Goal: Transaction & Acquisition: Obtain resource

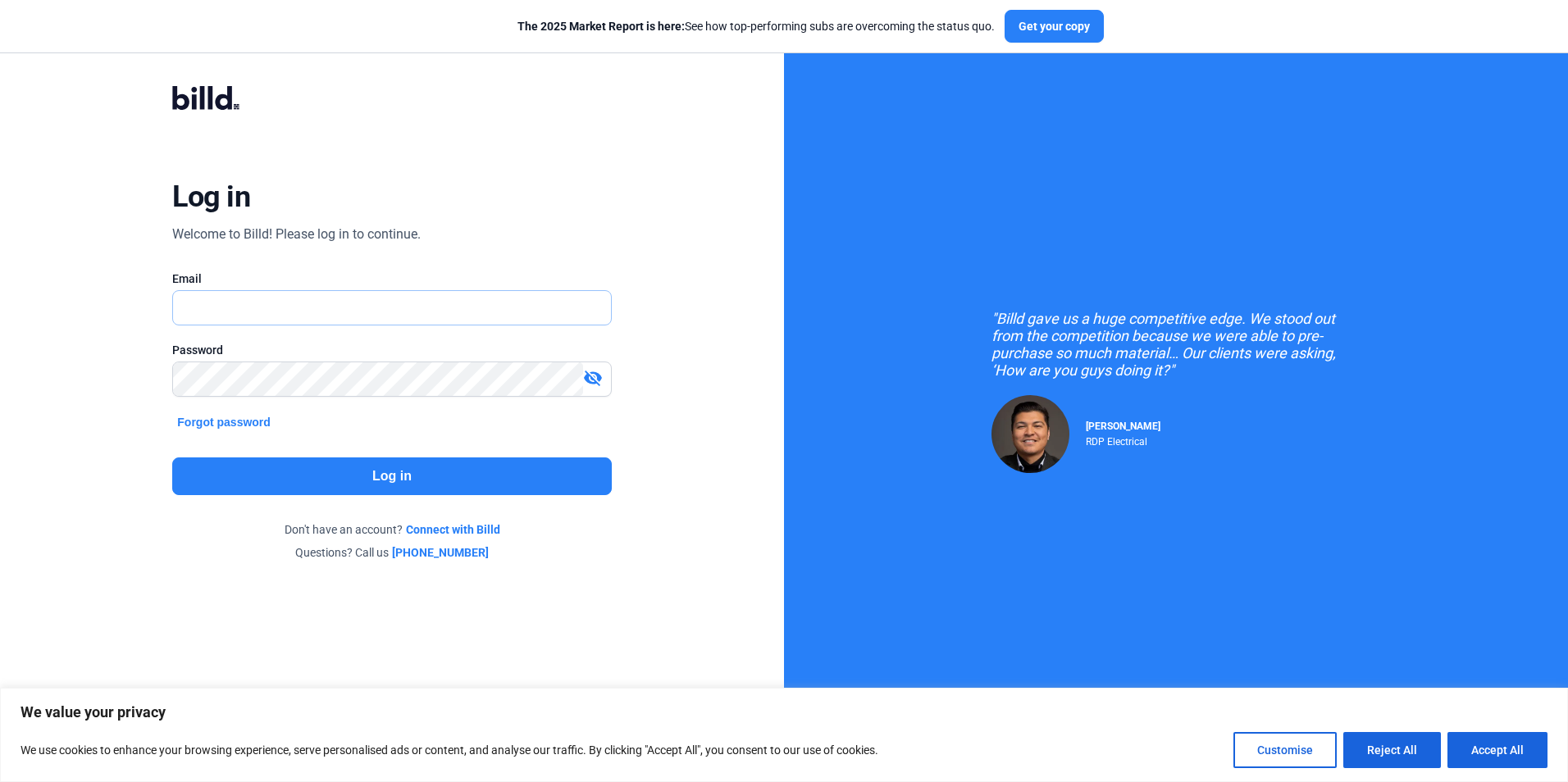
type input "[PERSON_NAME][EMAIL_ADDRESS][DOMAIN_NAME]"
click at [455, 470] on button "Log in" at bounding box center [392, 476] width 439 height 37
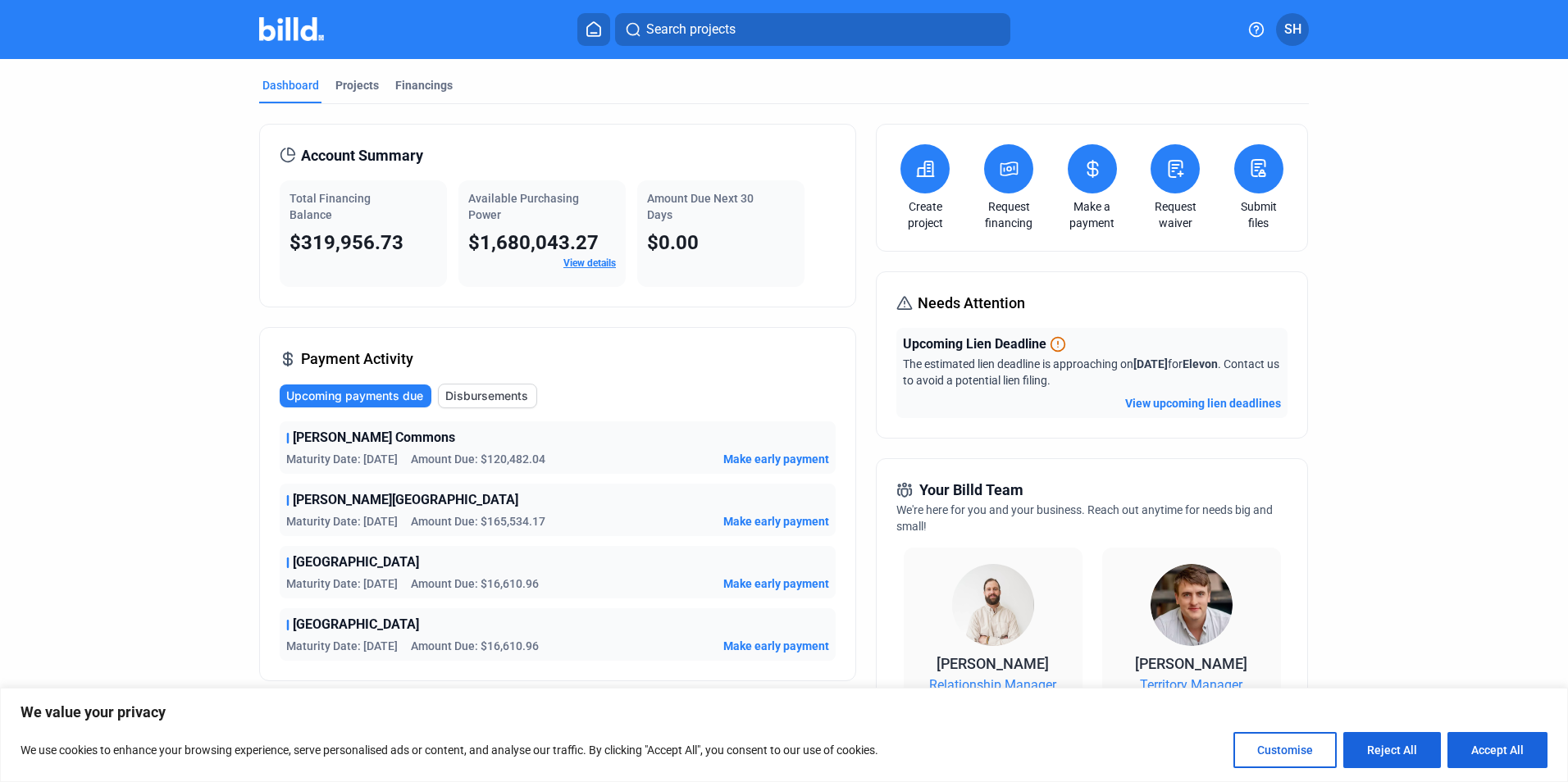
click at [475, 396] on span "Disbursements" at bounding box center [487, 396] width 83 height 16
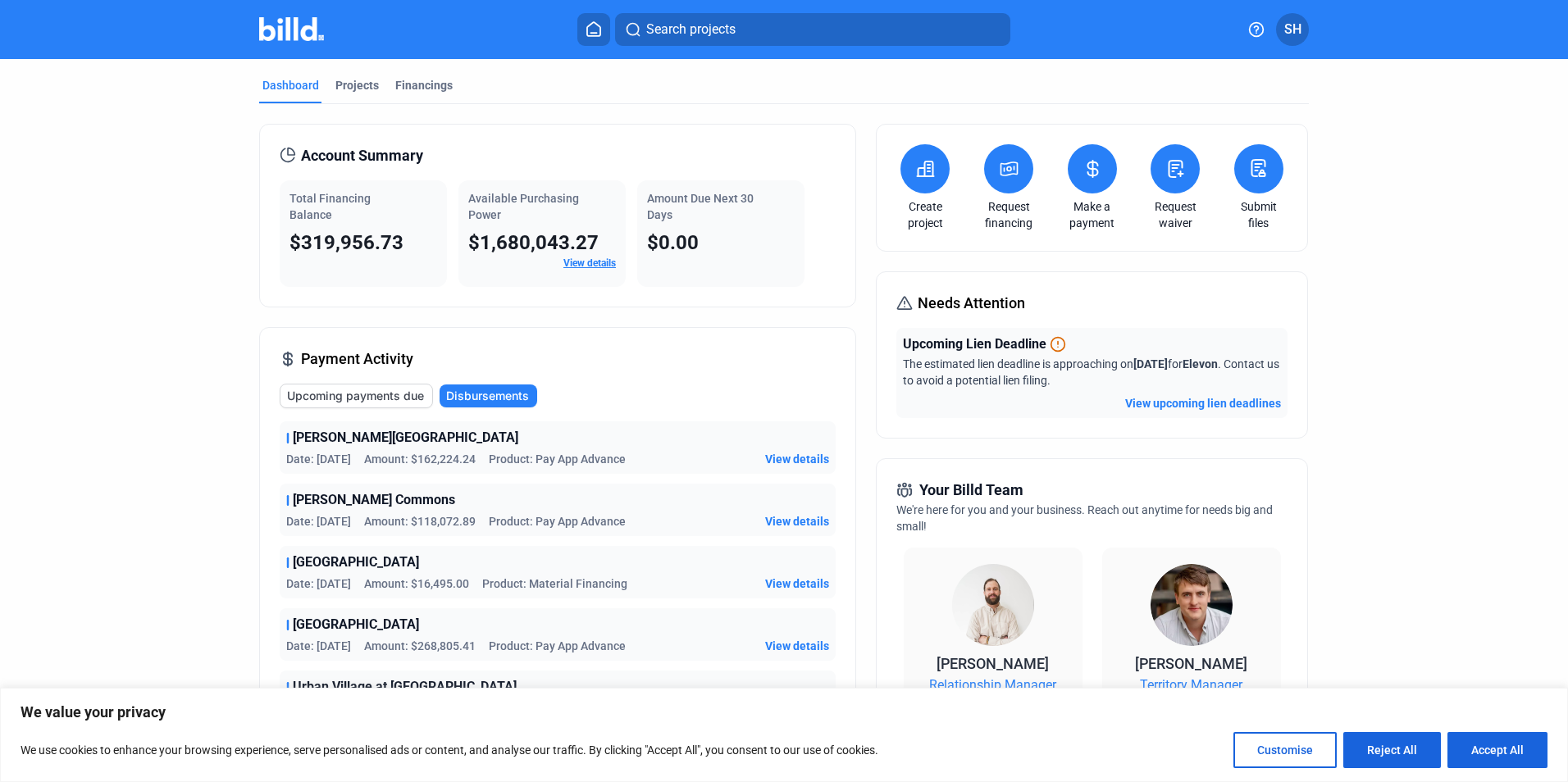
click at [475, 396] on span "Disbursements" at bounding box center [487, 396] width 83 height 16
click at [432, 87] on div "Financings" at bounding box center [424, 85] width 58 height 16
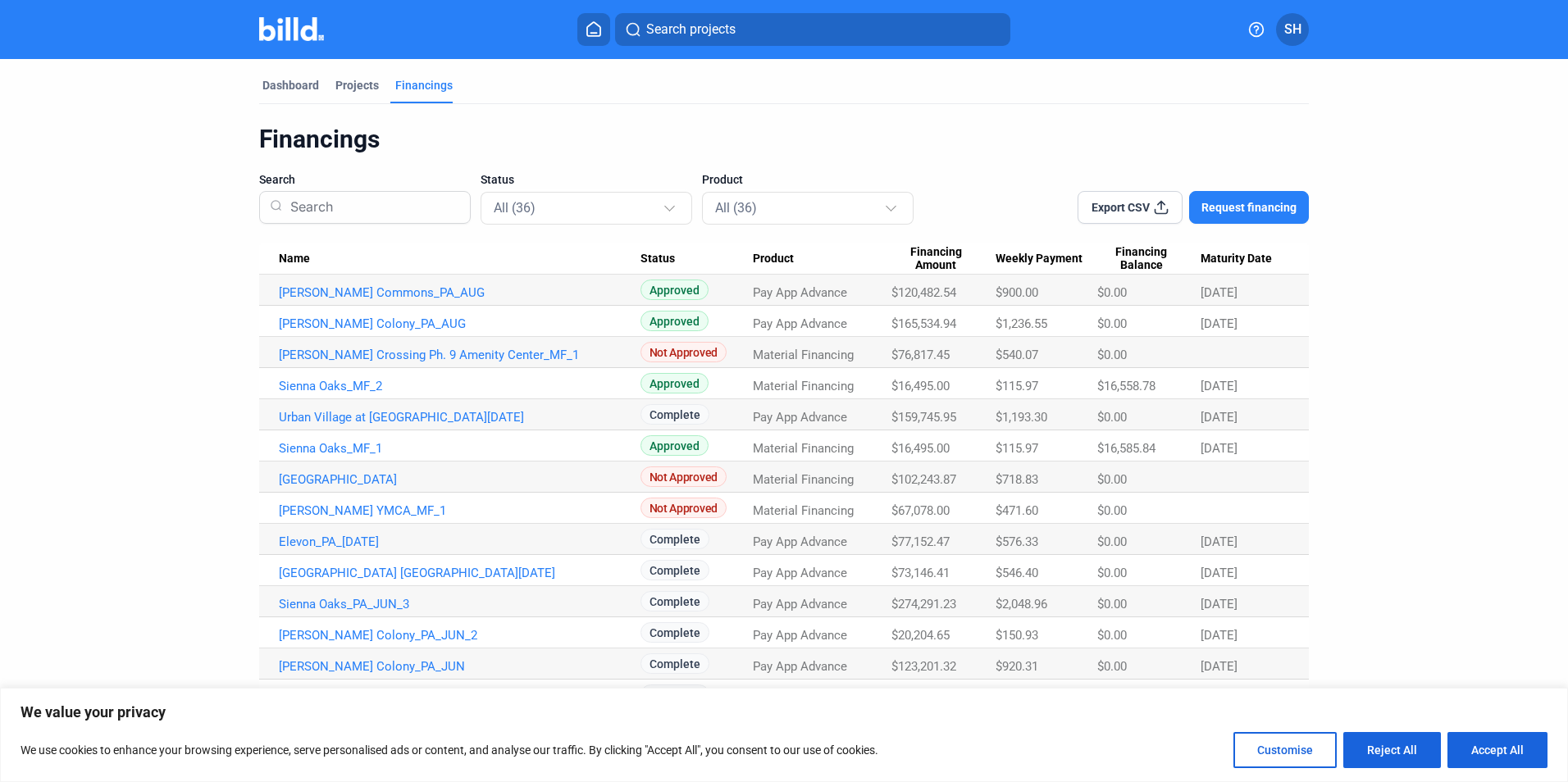
click at [274, 72] on mat-tab-group "Dashboard Projects Financings Financings Search Status All (36) Product All (36…" at bounding box center [784, 728] width 1049 height 1337
click at [275, 78] on div "Dashboard" at bounding box center [291, 85] width 57 height 16
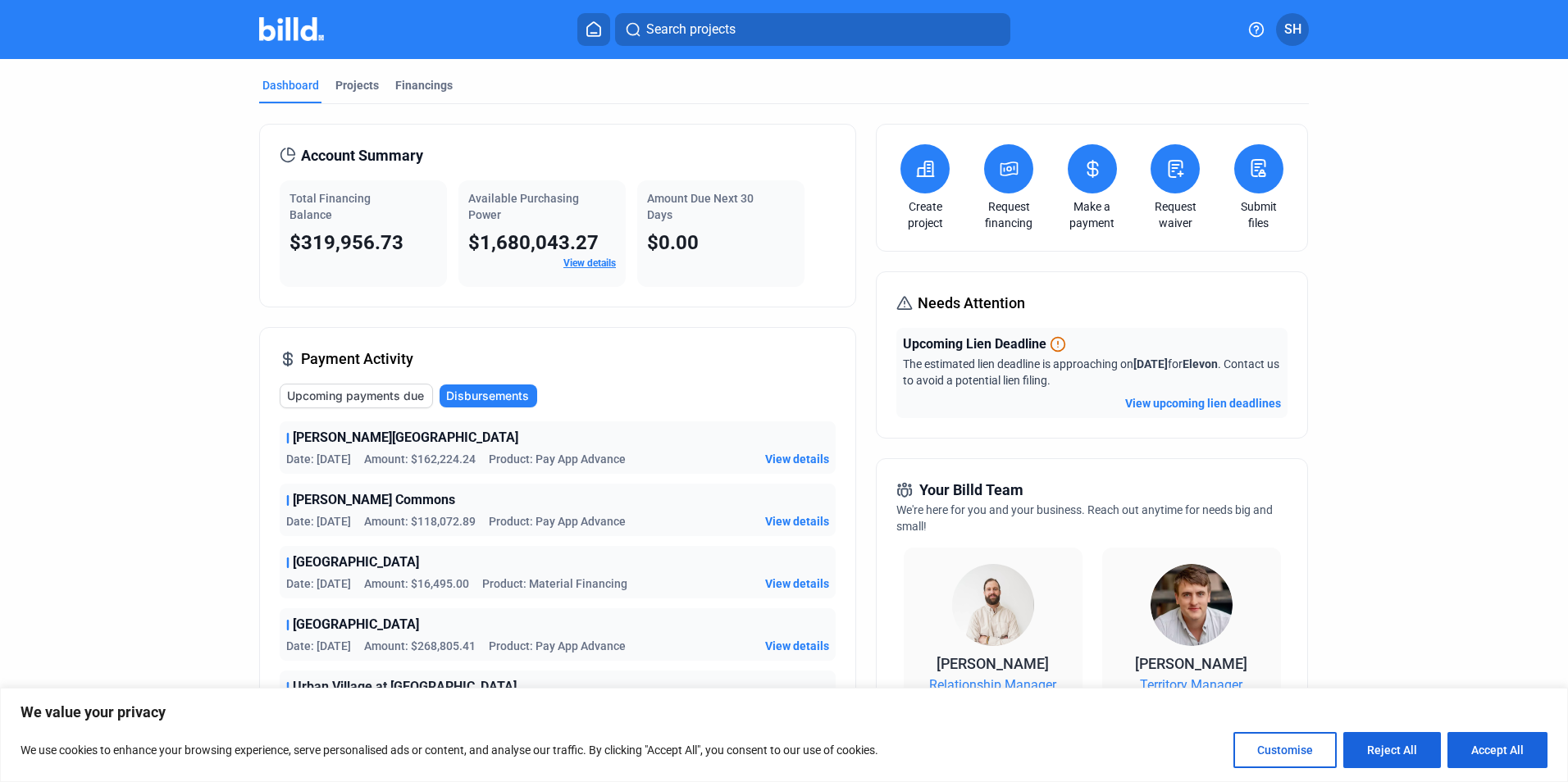
click at [776, 32] on button "Search projects" at bounding box center [812, 29] width 395 height 33
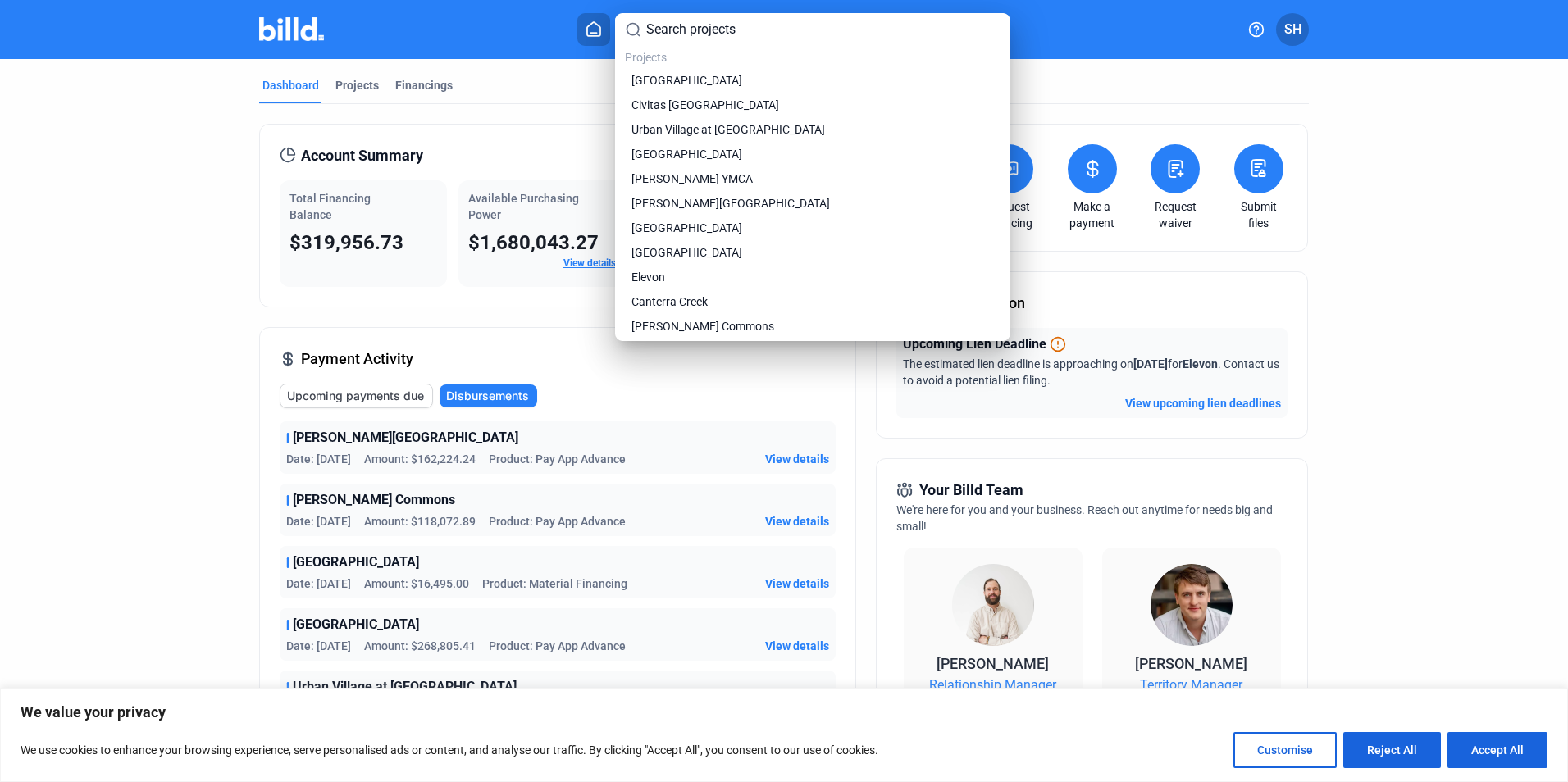
click at [136, 345] on div at bounding box center [784, 391] width 1568 height 782
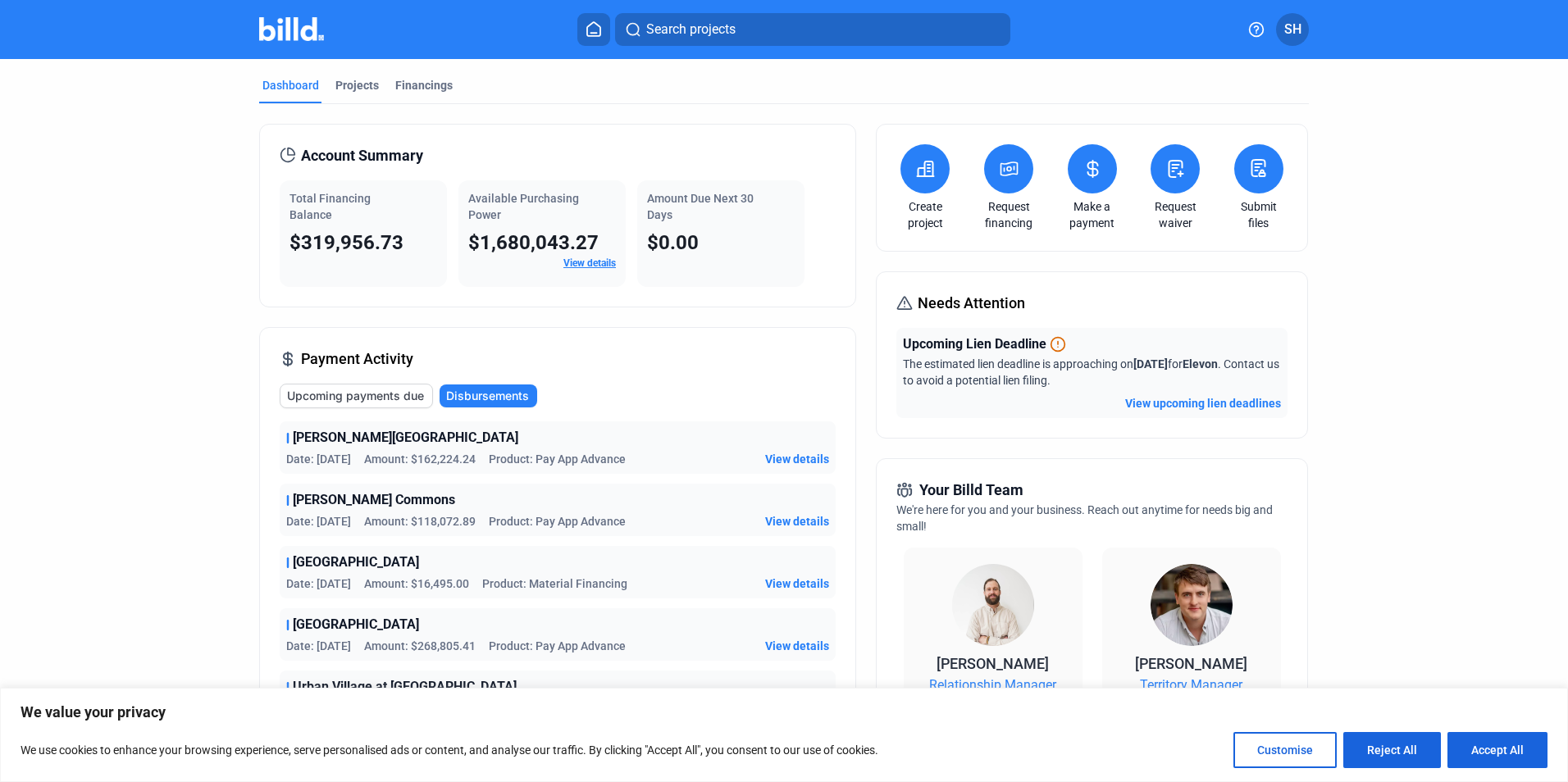
click at [790, 517] on span "View details" at bounding box center [797, 521] width 64 height 16
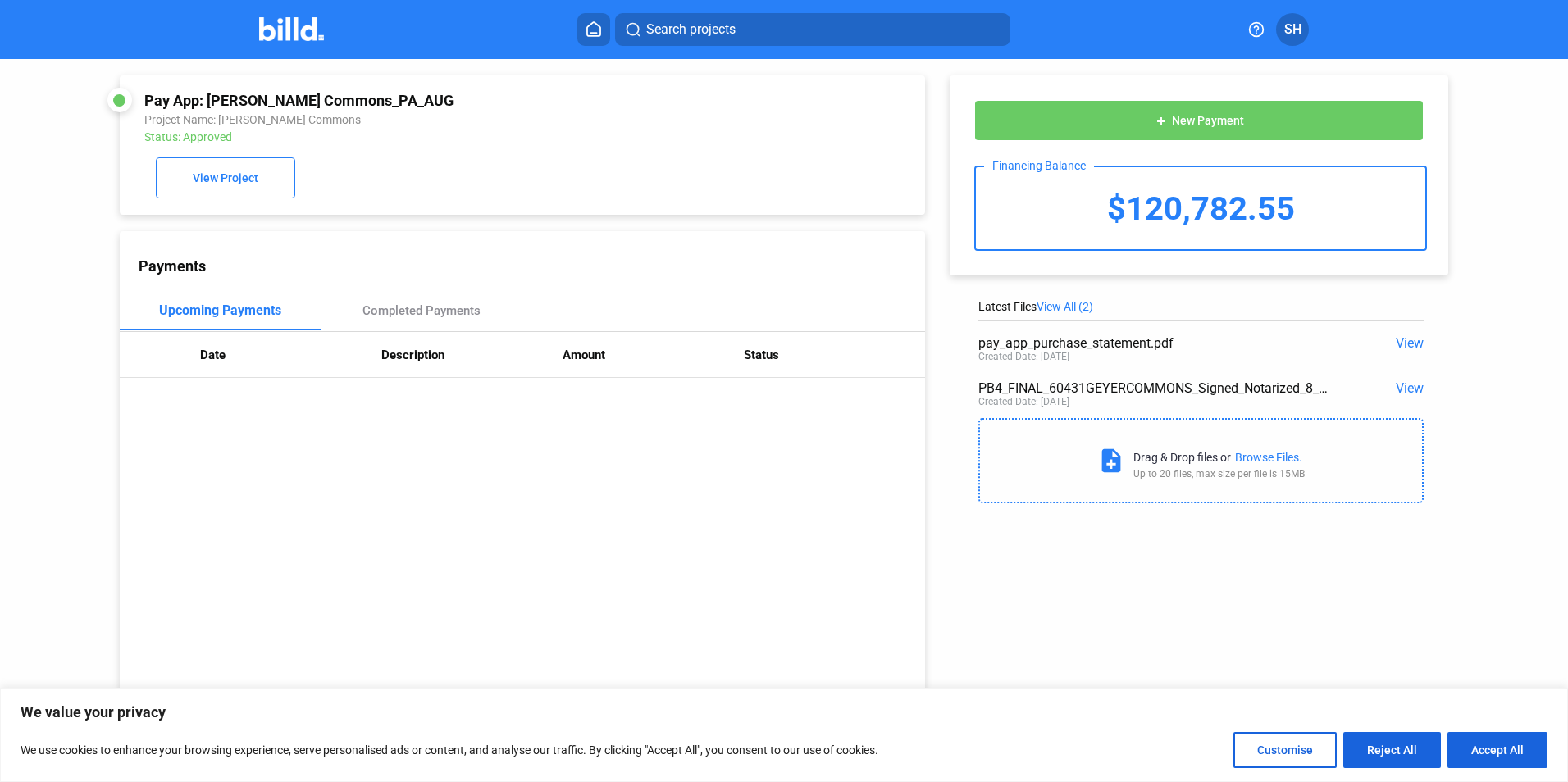
click at [1401, 340] on span "View" at bounding box center [1409, 344] width 28 height 16
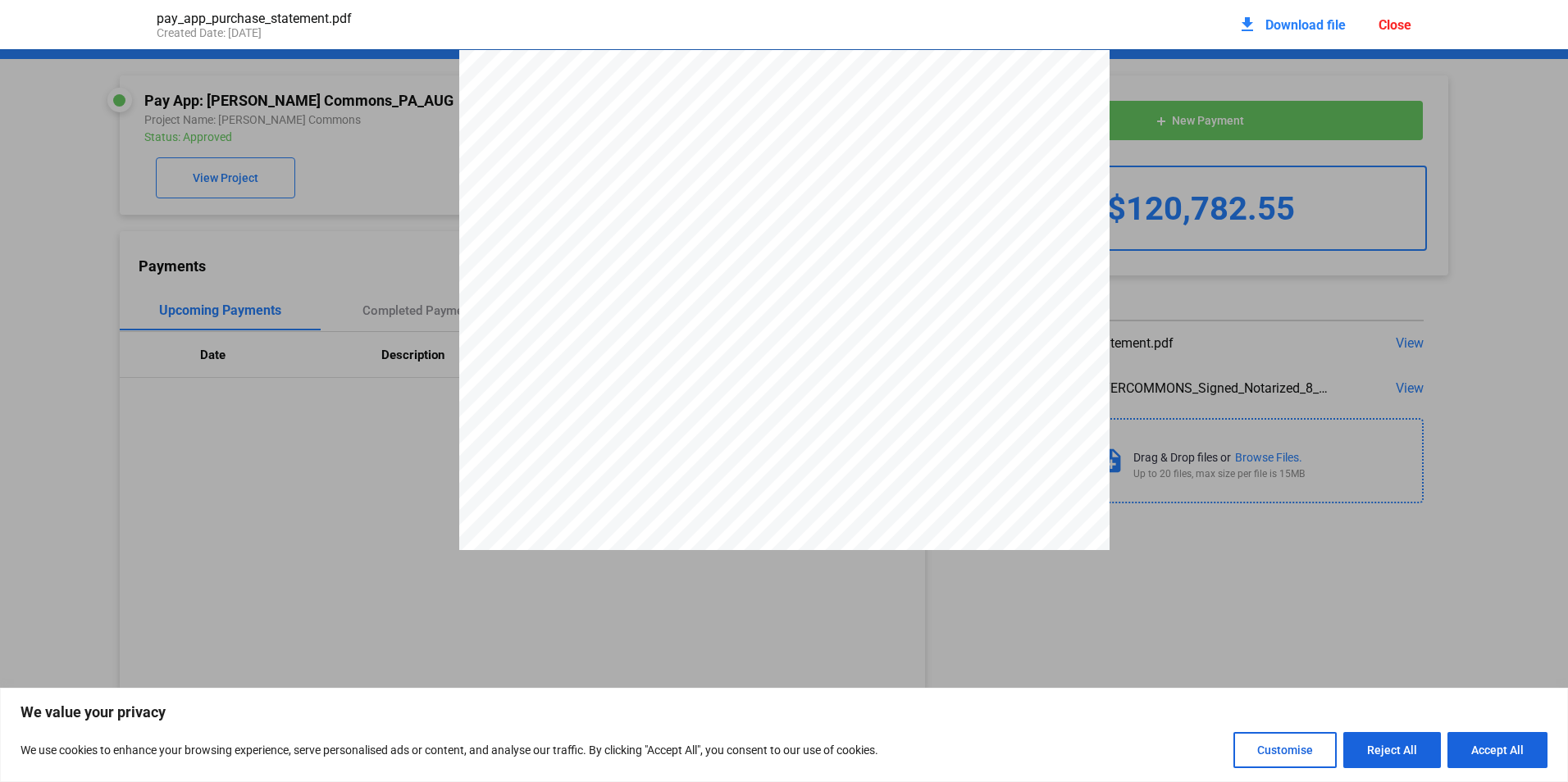
scroll to position [8, 0]
click at [1389, 23] on div "Close" at bounding box center [1395, 25] width 33 height 16
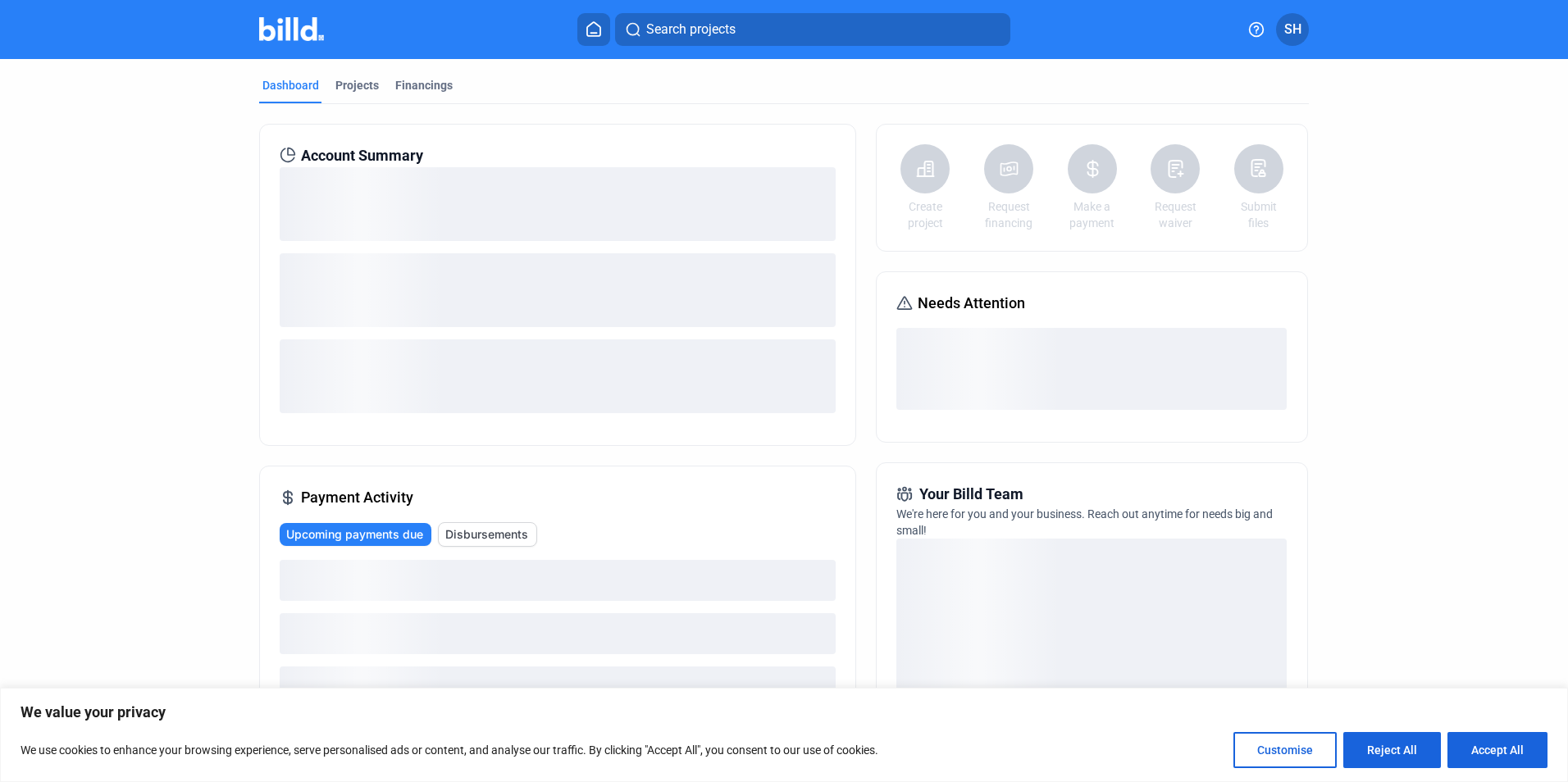
click at [761, 33] on button "Search projects" at bounding box center [812, 29] width 395 height 33
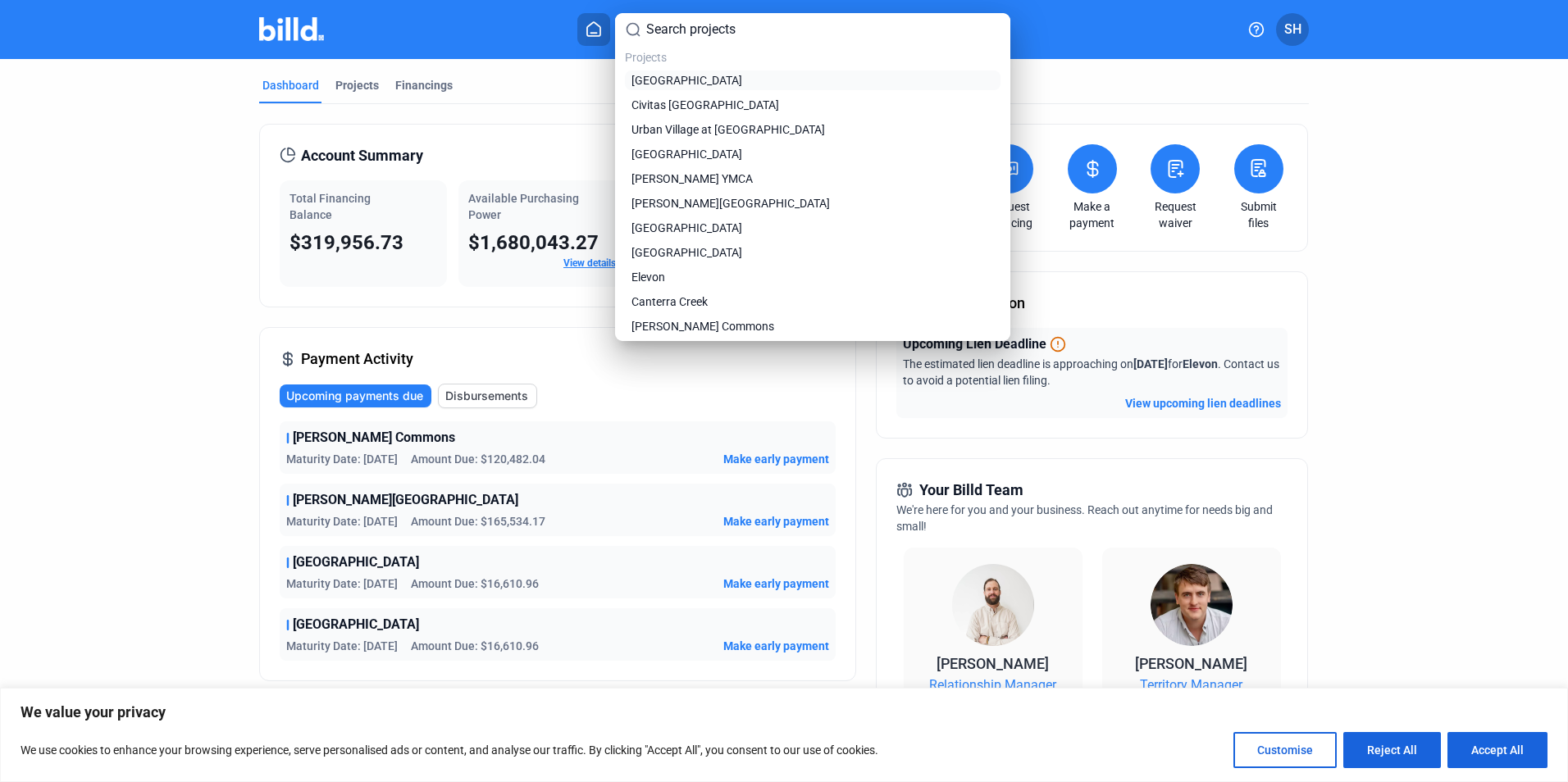
click at [698, 75] on span "[GEOGRAPHIC_DATA]" at bounding box center [686, 80] width 111 height 16
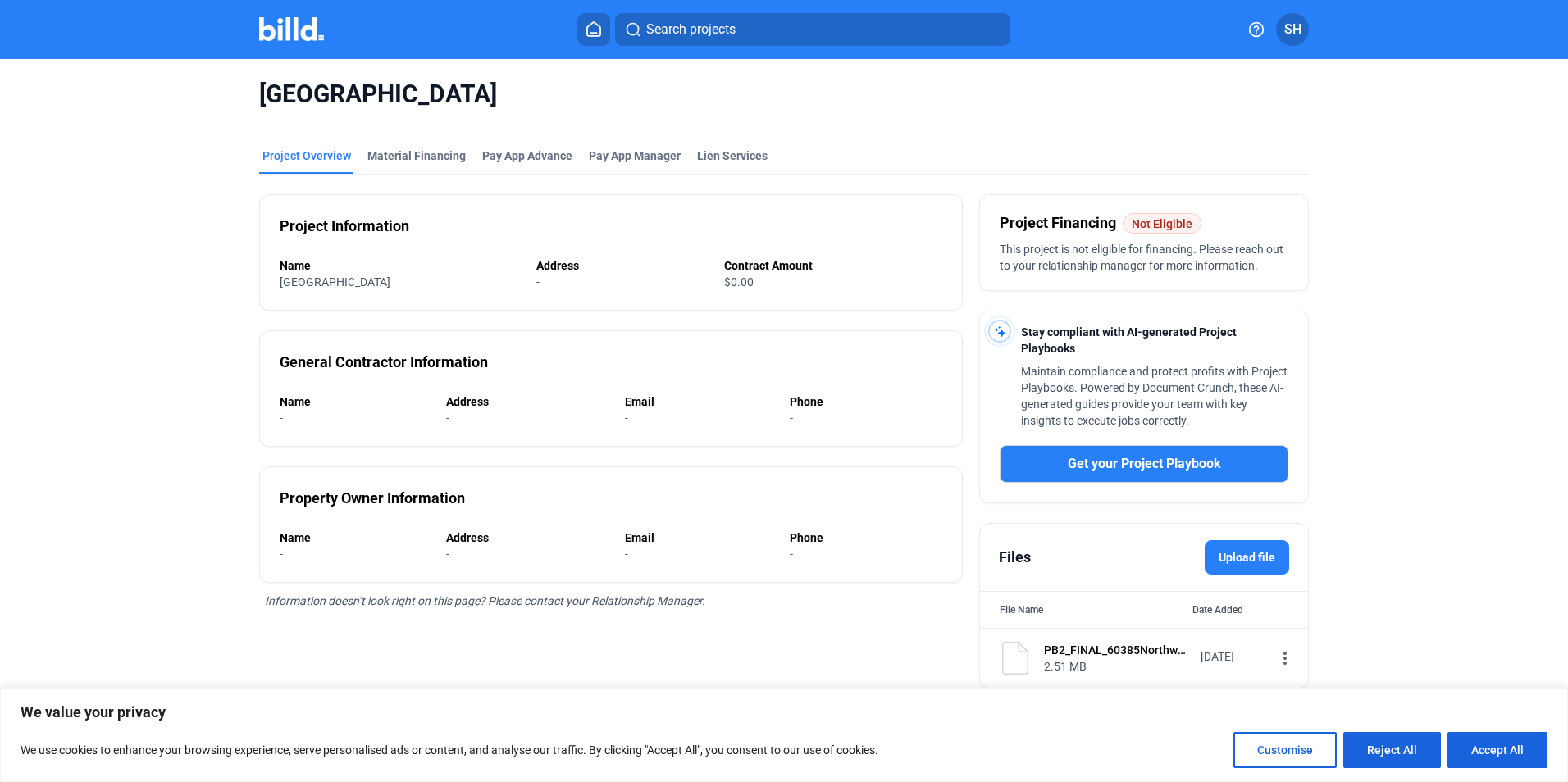
click at [1240, 548] on label "Upload file" at bounding box center [1247, 557] width 84 height 35
click at [0, 0] on input "Upload file" at bounding box center [0, 0] width 0 height 0
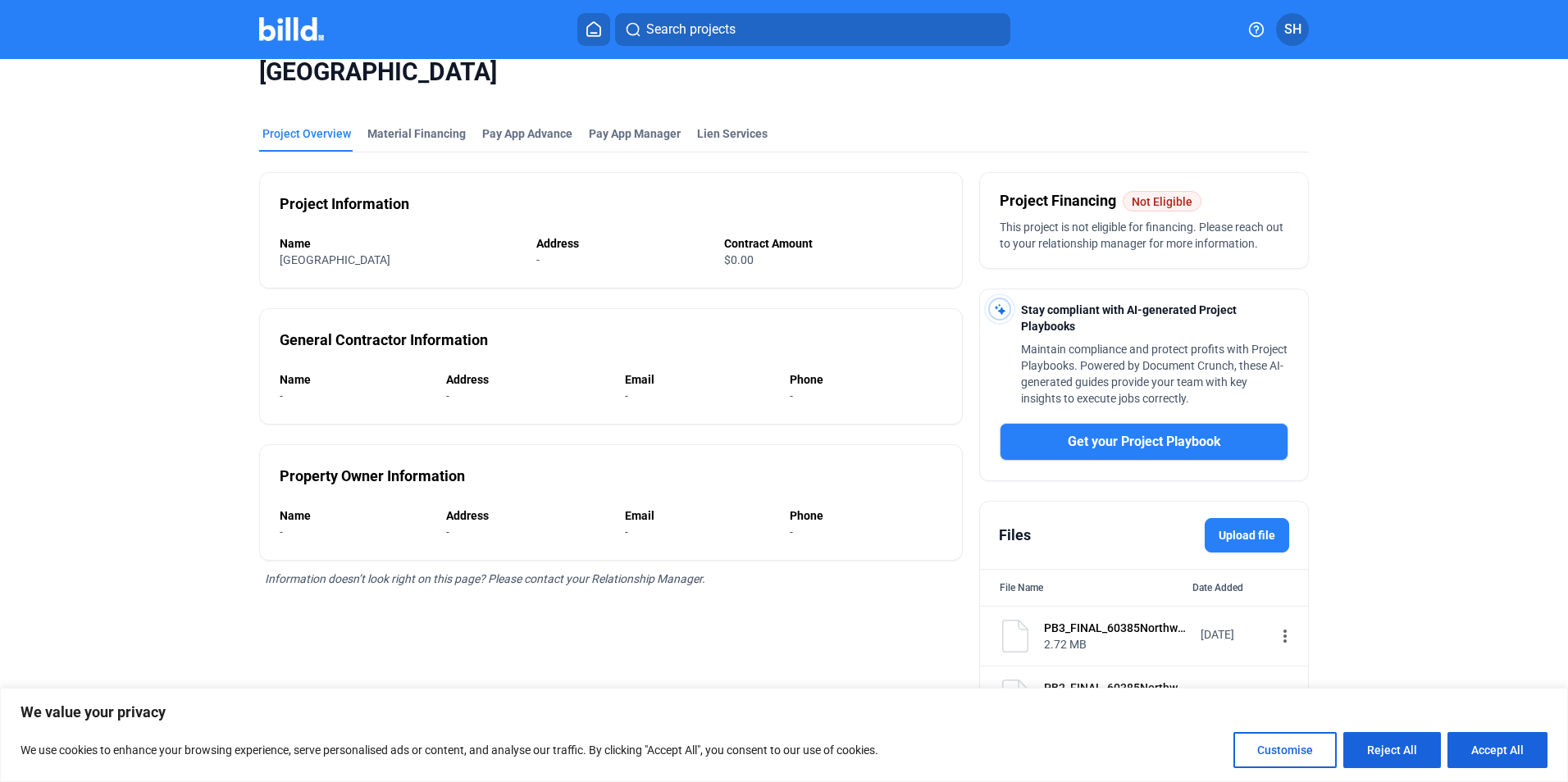
scroll to position [28, 0]
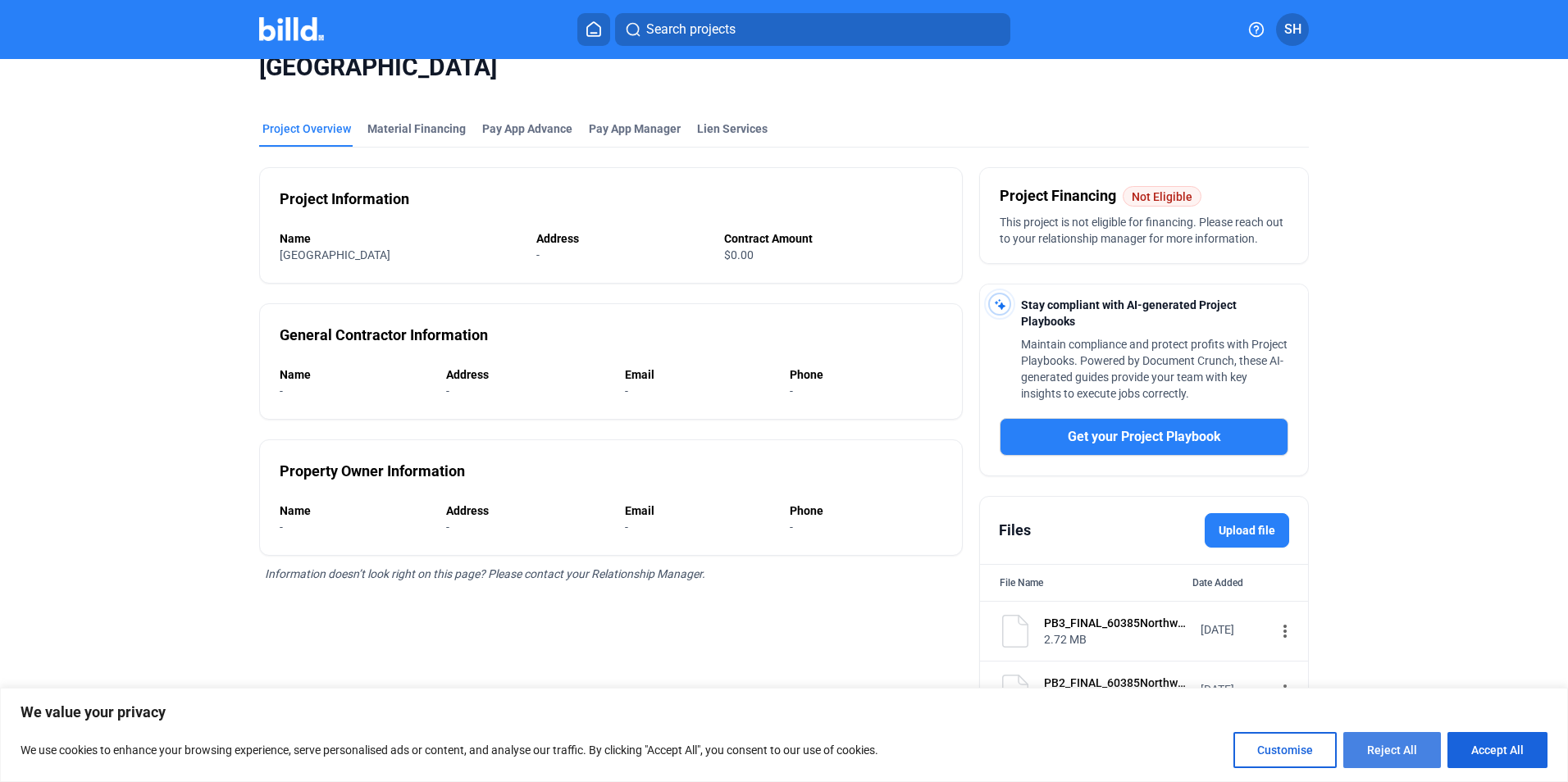
click at [1388, 745] on button "Reject All" at bounding box center [1392, 750] width 98 height 36
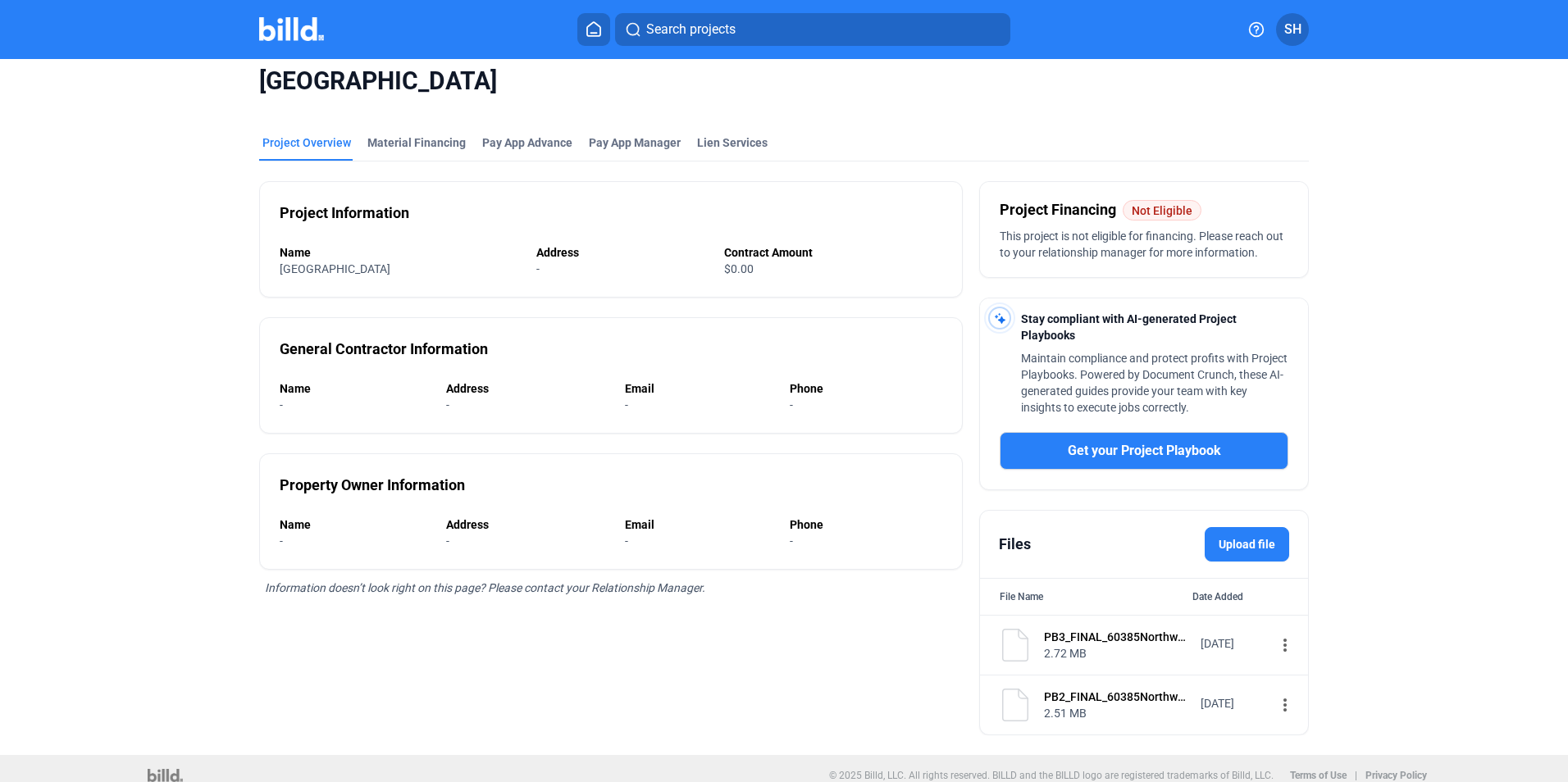
scroll to position [0, 0]
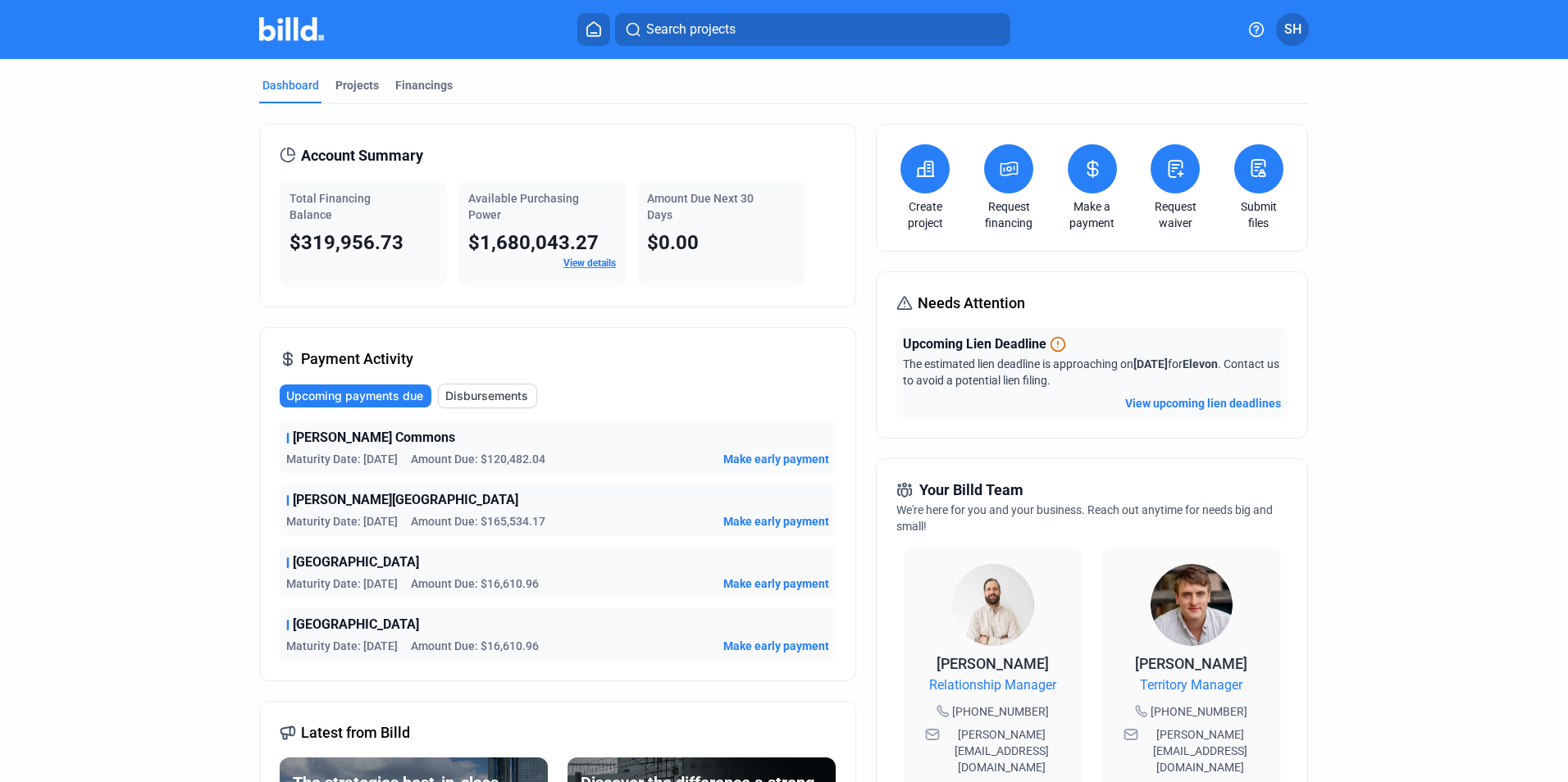
click at [677, 29] on span "Search projects" at bounding box center [691, 29] width 90 height 20
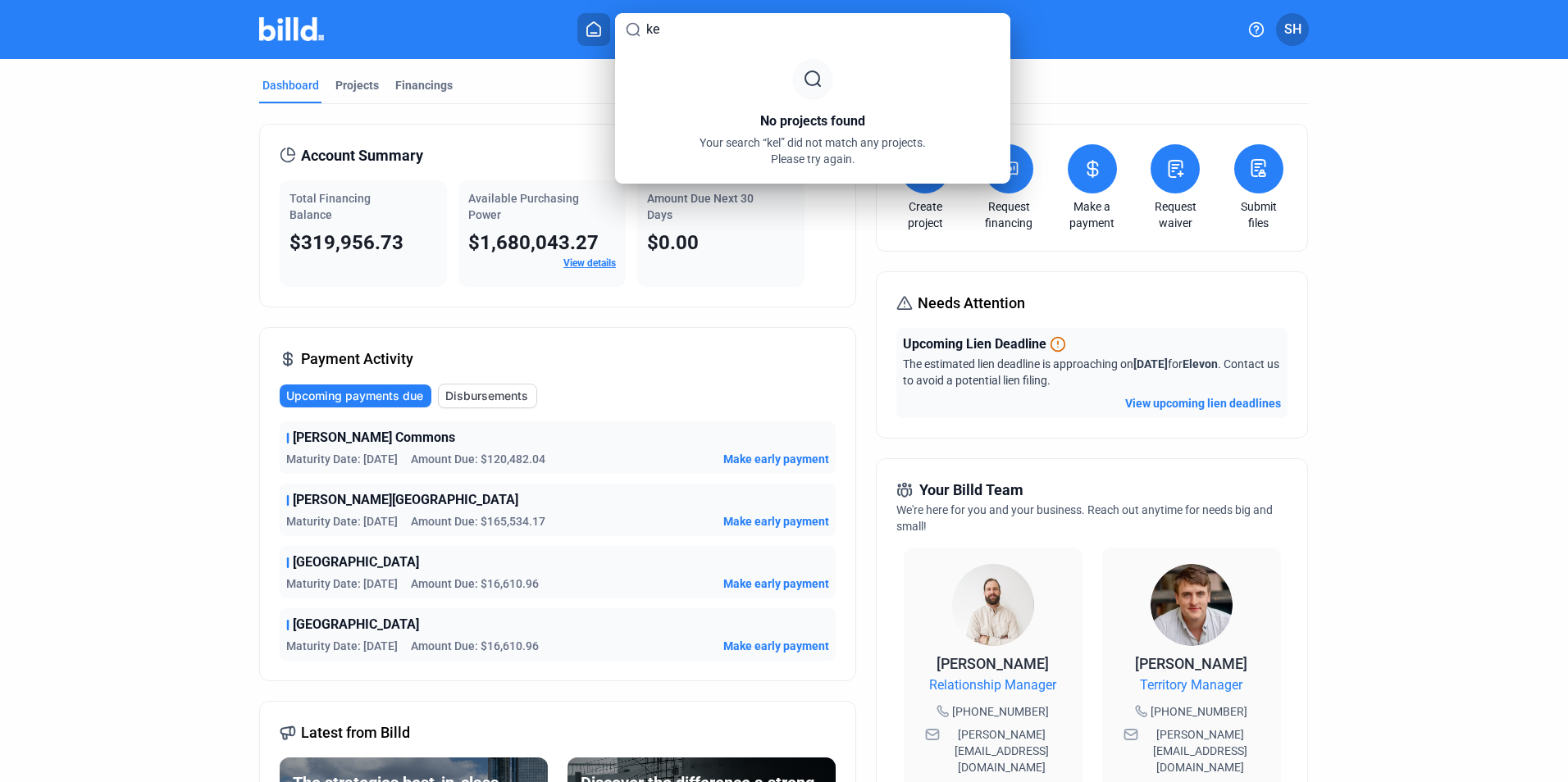
type input "k"
type input "b"
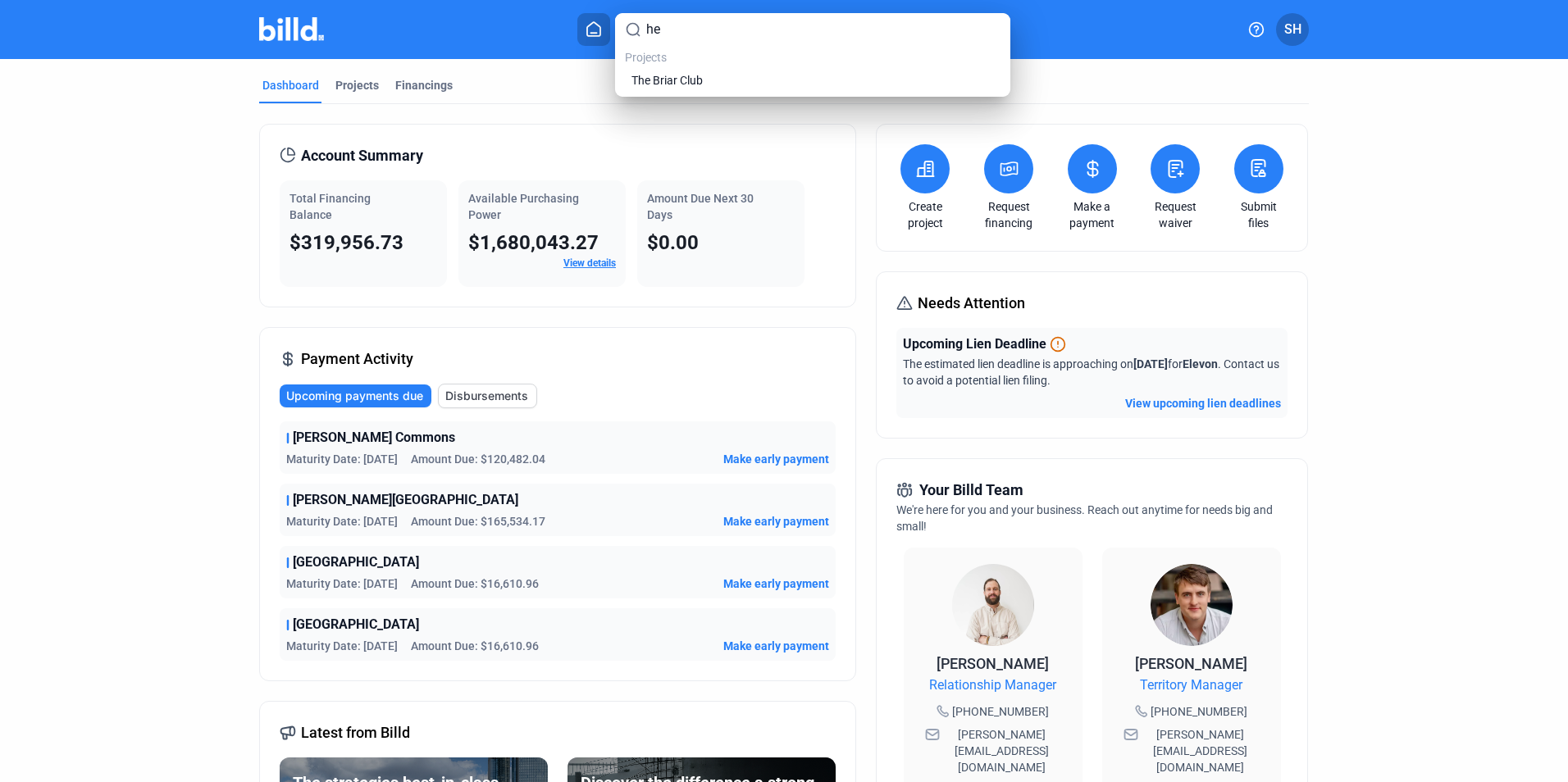
type input "h"
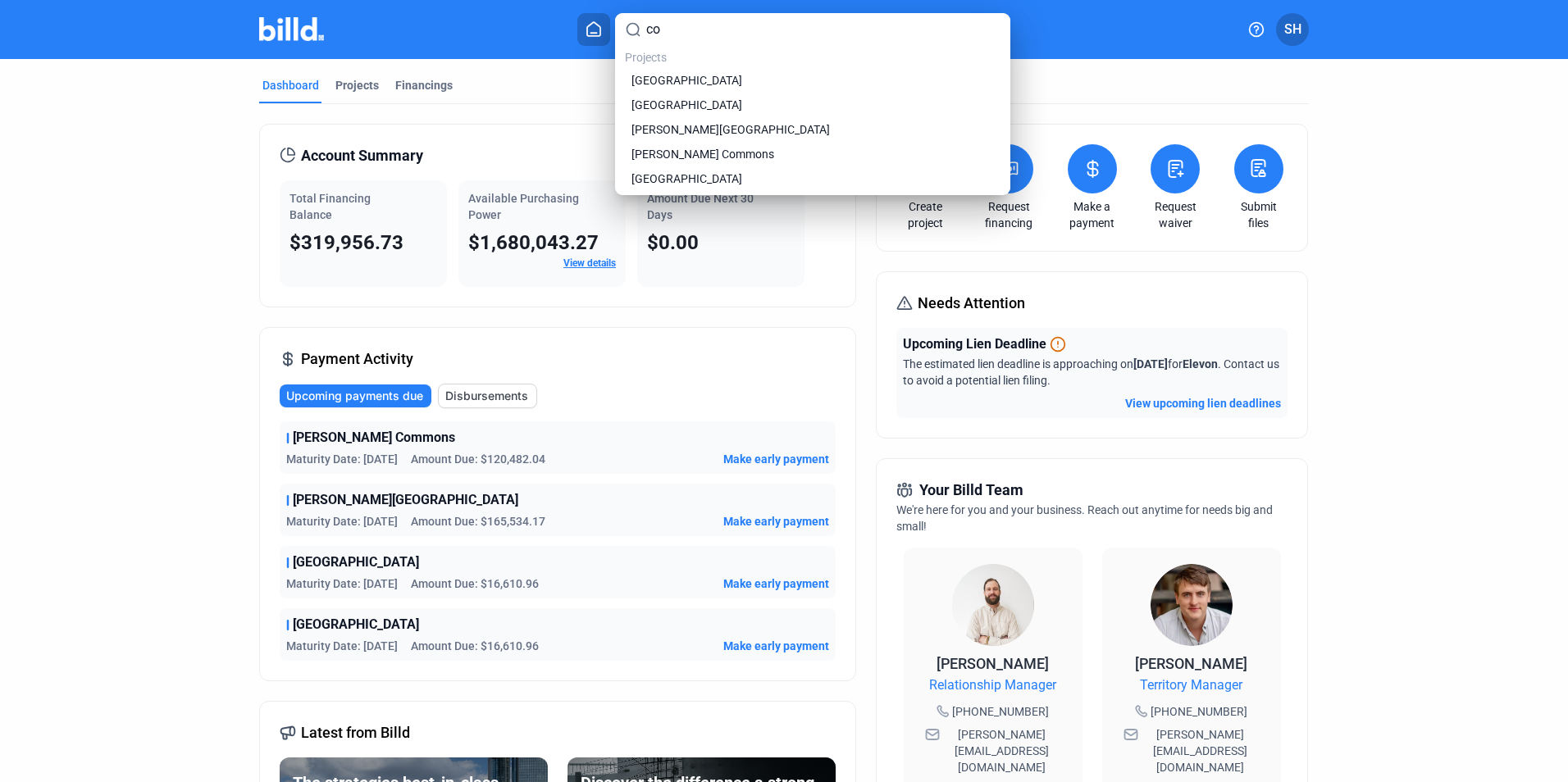
type input "c"
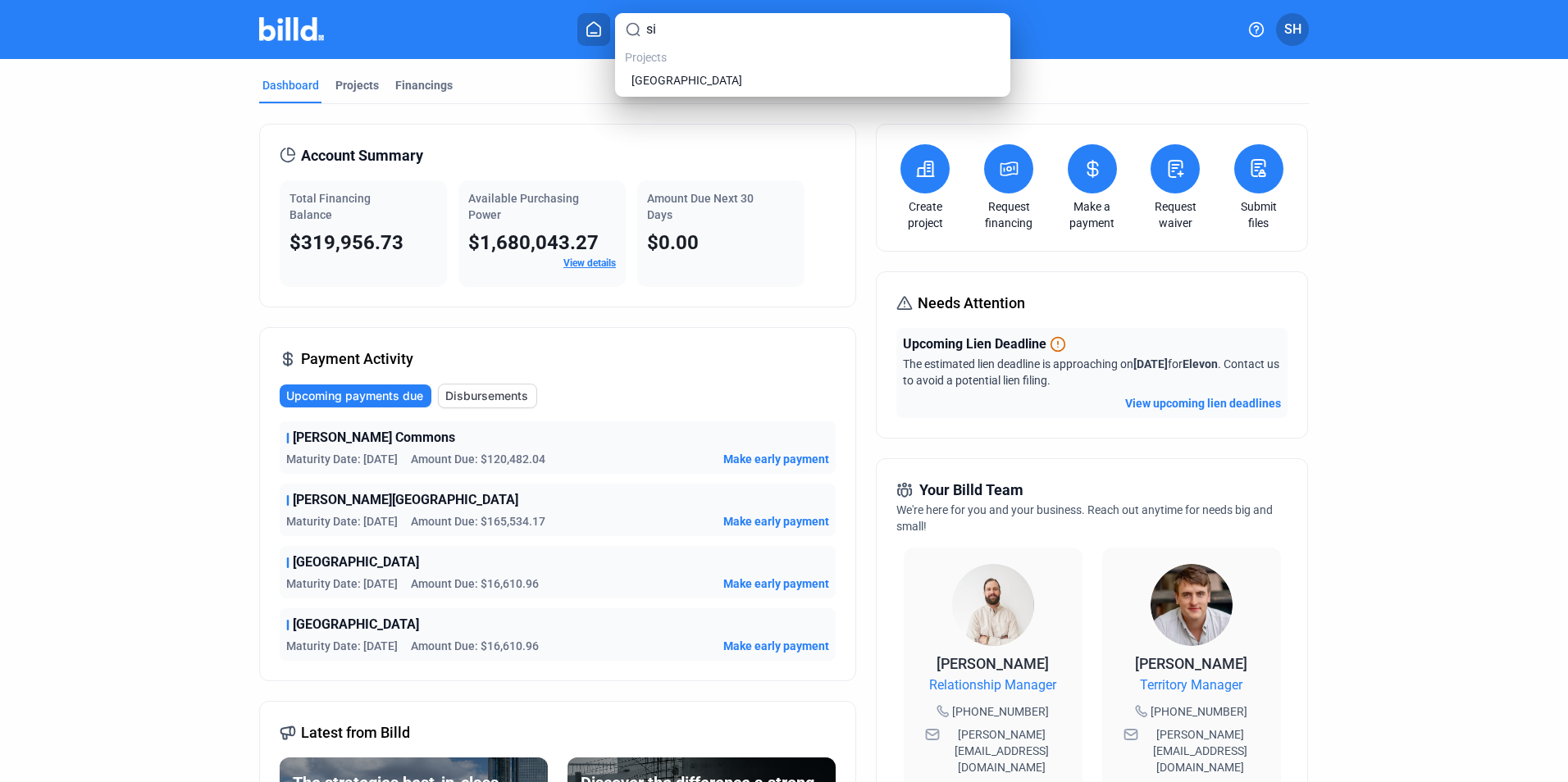
type input "s"
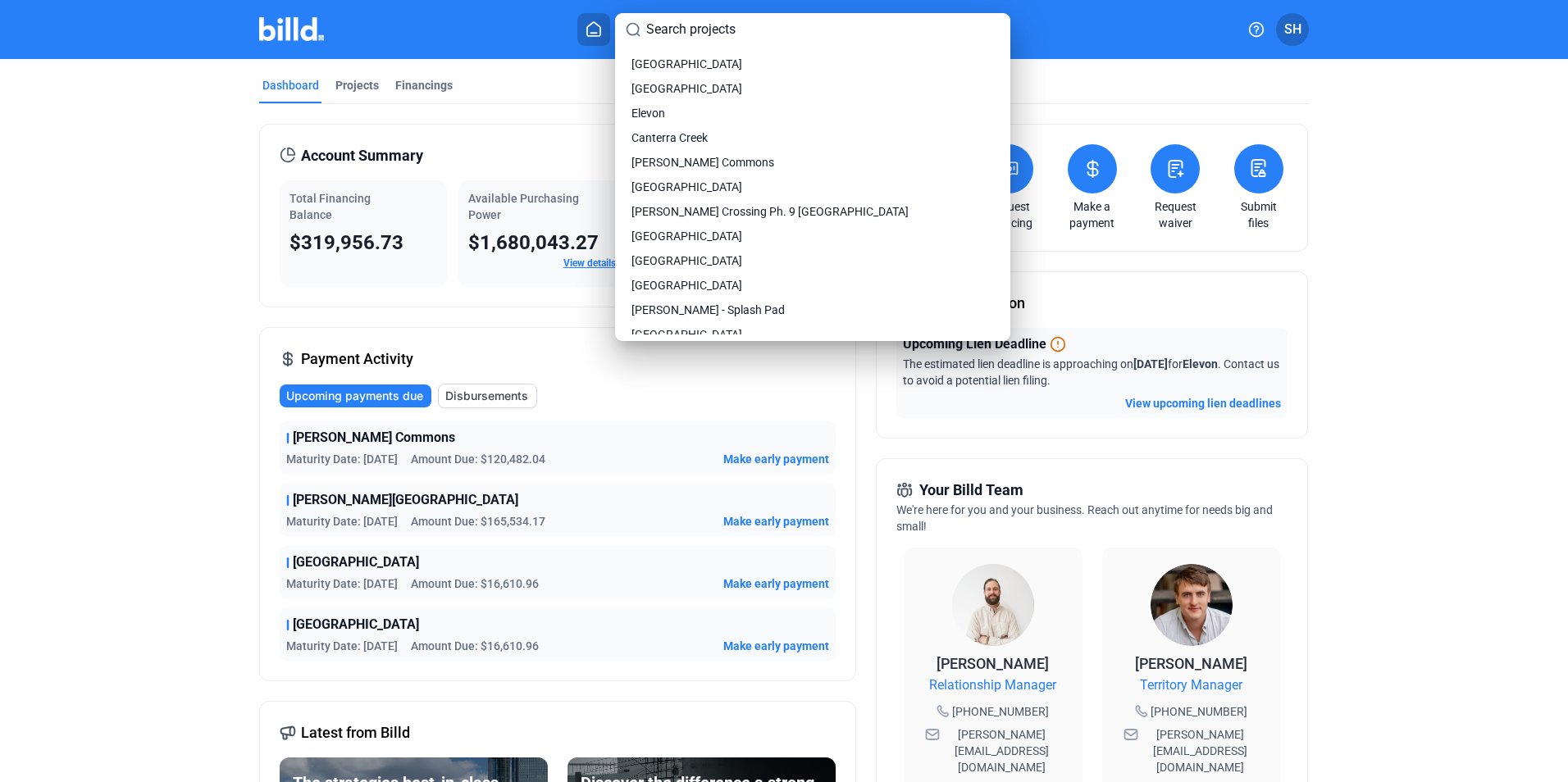
scroll to position [82, 0]
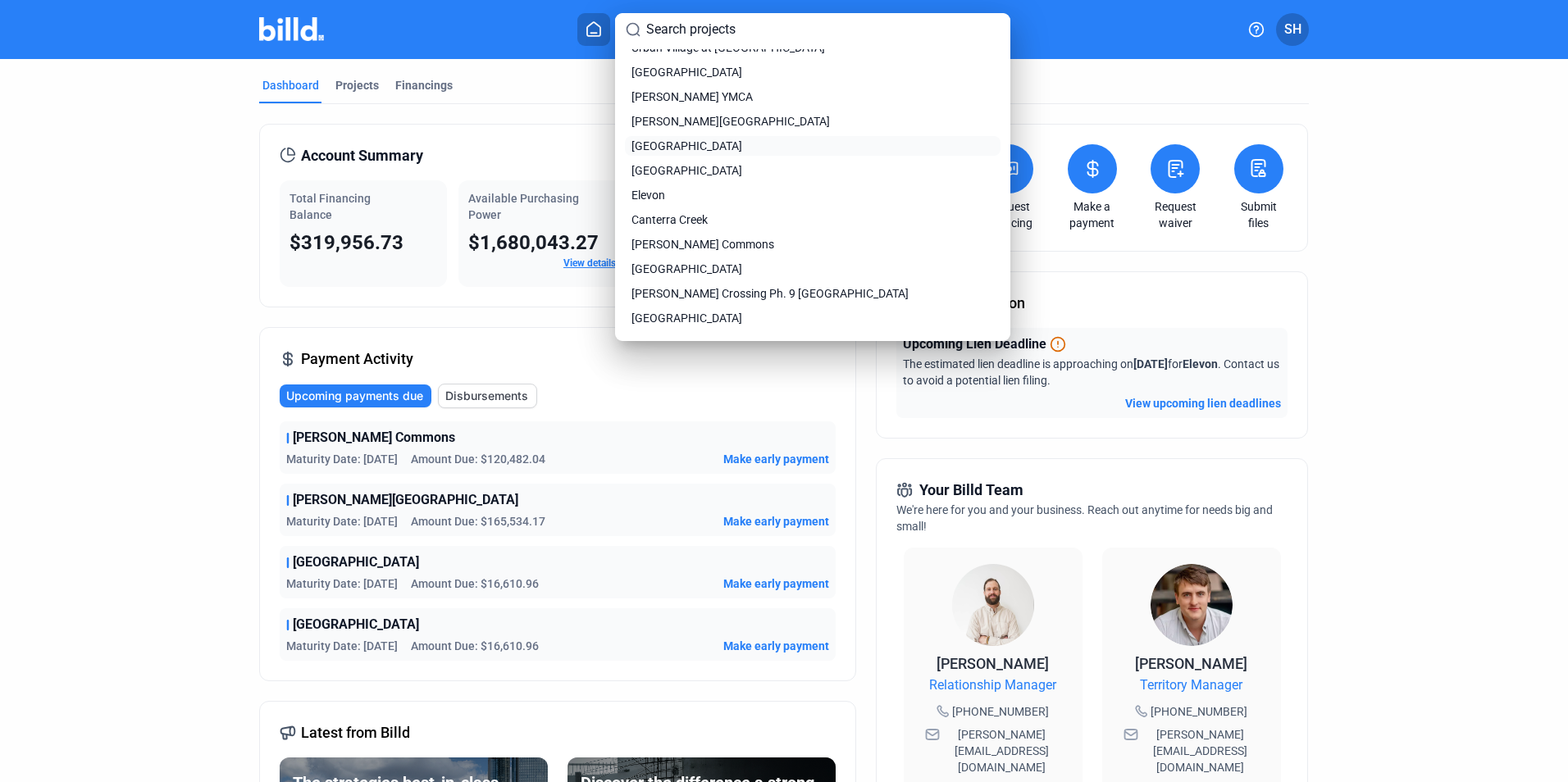
click at [677, 143] on span "[GEOGRAPHIC_DATA]" at bounding box center [686, 146] width 111 height 16
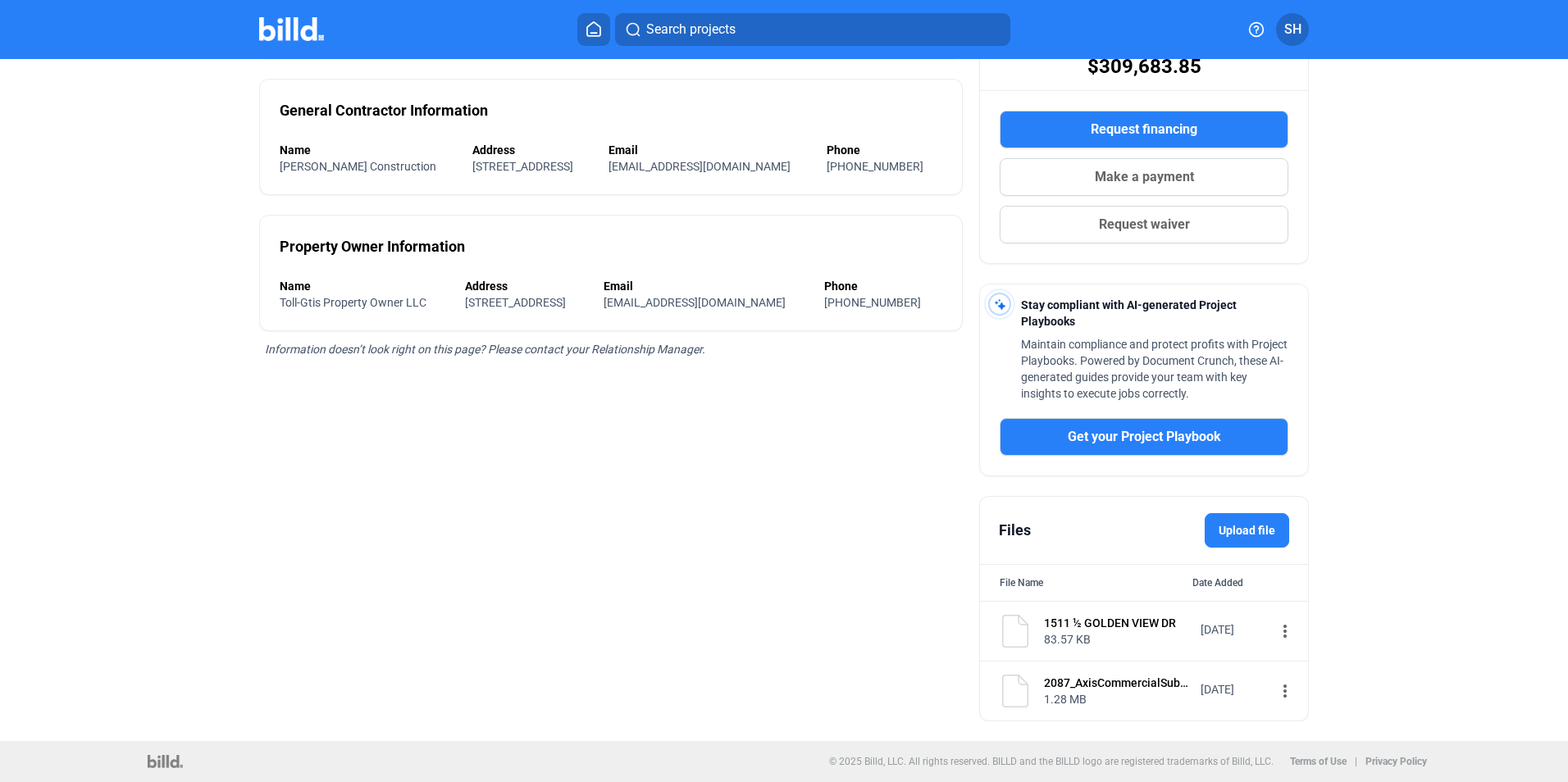
scroll to position [253, 0]
click at [1275, 631] on mat-icon "more_vert" at bounding box center [1285, 631] width 20 height 20
click at [1278, 656] on span "View" at bounding box center [1288, 660] width 24 height 12
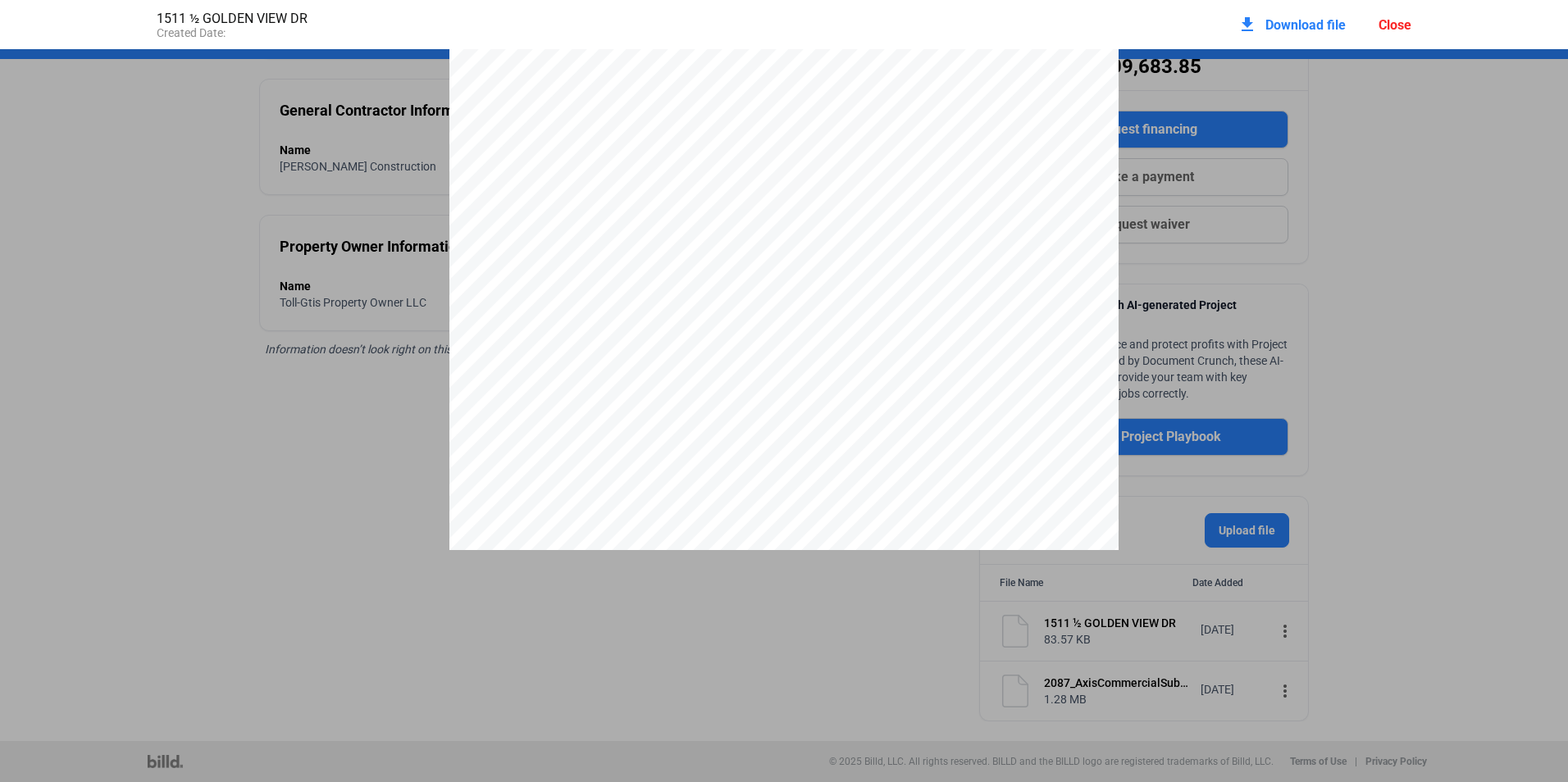
scroll to position [254, 0]
click at [1396, 405] on div "Memorandum Dat e : 2 / 20 /202 5 Subject: CONFIRMATION OF ADDRESS The Maps & Re…" at bounding box center [784, 228] width 1568 height 865
click at [305, 452] on div "Memorandum Dat e : 2 / 20 /202 5 Subject: CONFIRMATION OF ADDRESS The Maps & Re…" at bounding box center [784, 482] width 1568 height 865
click at [1263, 499] on div "Memorandum Dat e : 2 / 20 /202 5 Subject: CONFIRMATION OF ADDRESS The Maps & Re…" at bounding box center [784, 482] width 1568 height 865
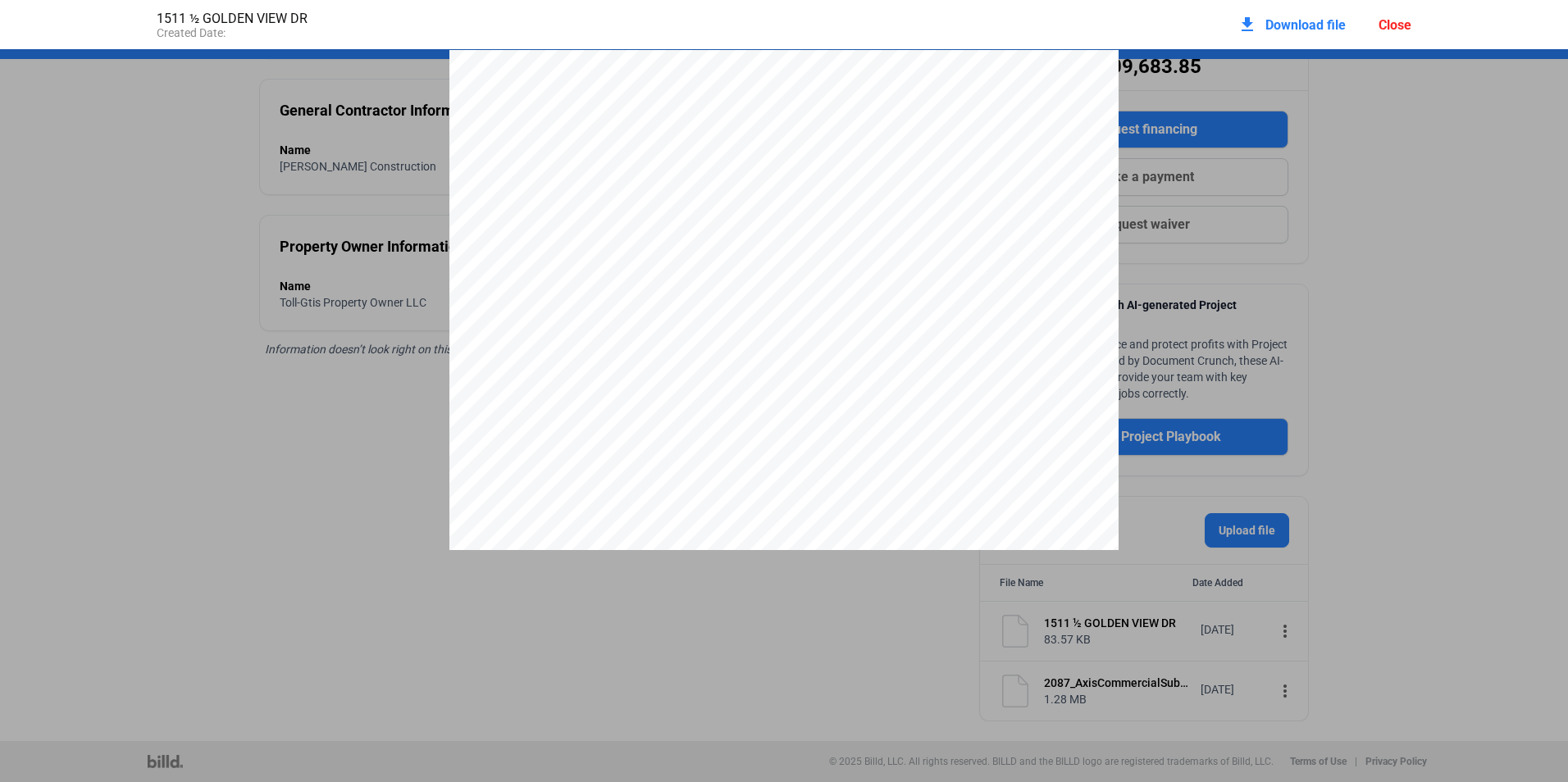
click at [1334, 474] on div "Memorandum Dat e : 2 / 20 /202 5 Subject: CONFIRMATION OF ADDRESS The Maps & Re…" at bounding box center [784, 482] width 1568 height 865
click at [1013, 454] on div "Memorandum Dat e : 2 / 20 /202 5 Subject: CONFIRMATION OF ADDRESS The Maps & Re…" at bounding box center [784, 482] width 669 height 865
click at [993, 449] on div "Memorandum Dat e : 2 / 20 /202 5 Subject: CONFIRMATION OF ADDRESS The Maps & Re…" at bounding box center [784, 482] width 669 height 865
drag, startPoint x: 993, startPoint y: 449, endPoint x: 1335, endPoint y: 262, distance: 389.8
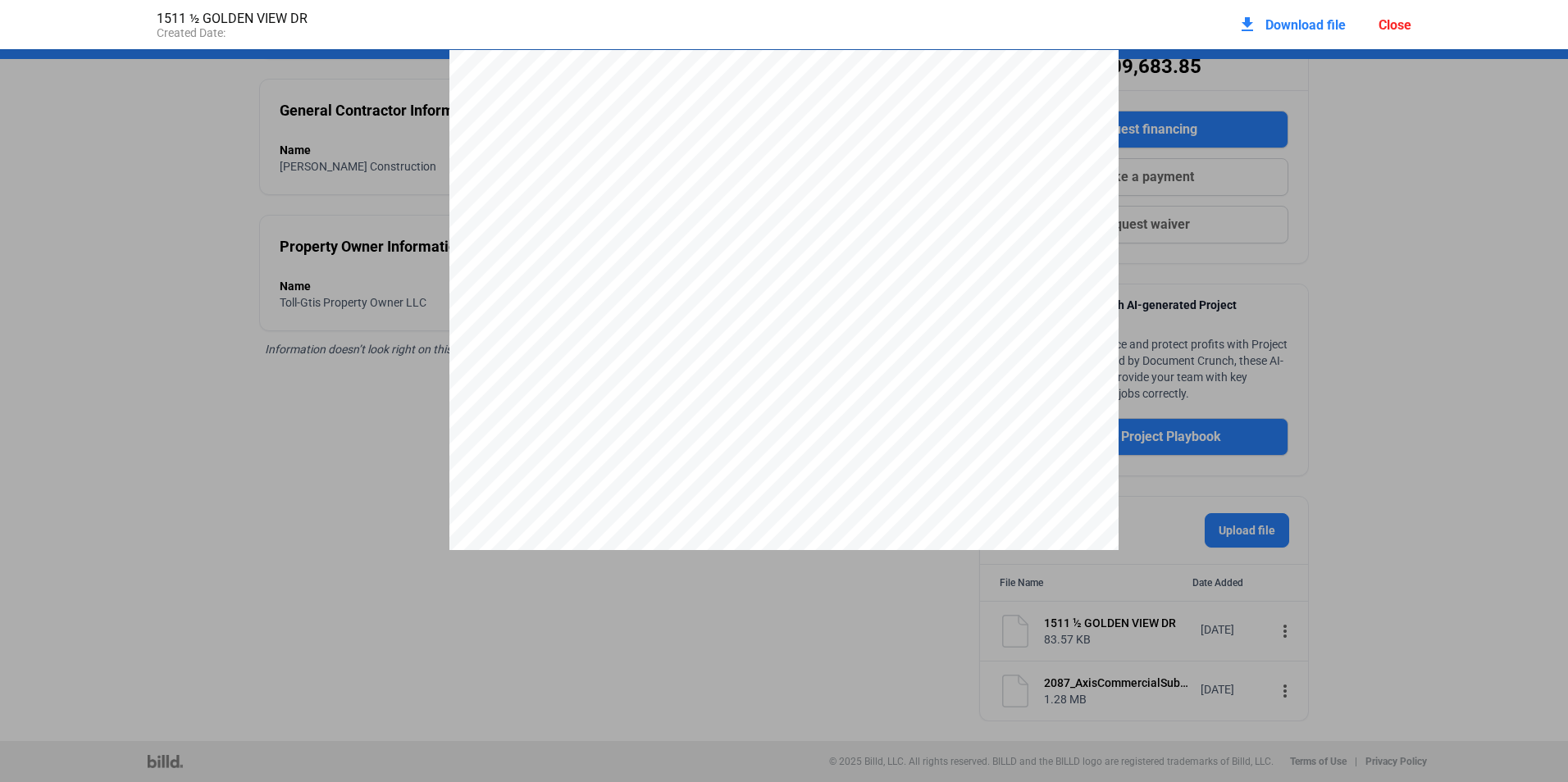
click at [1335, 262] on div "Memorandum Dat e : 2 / 20 /202 5 Subject: CONFIRMATION OF ADDRESS The Maps & Re…" at bounding box center [784, 482] width 1568 height 865
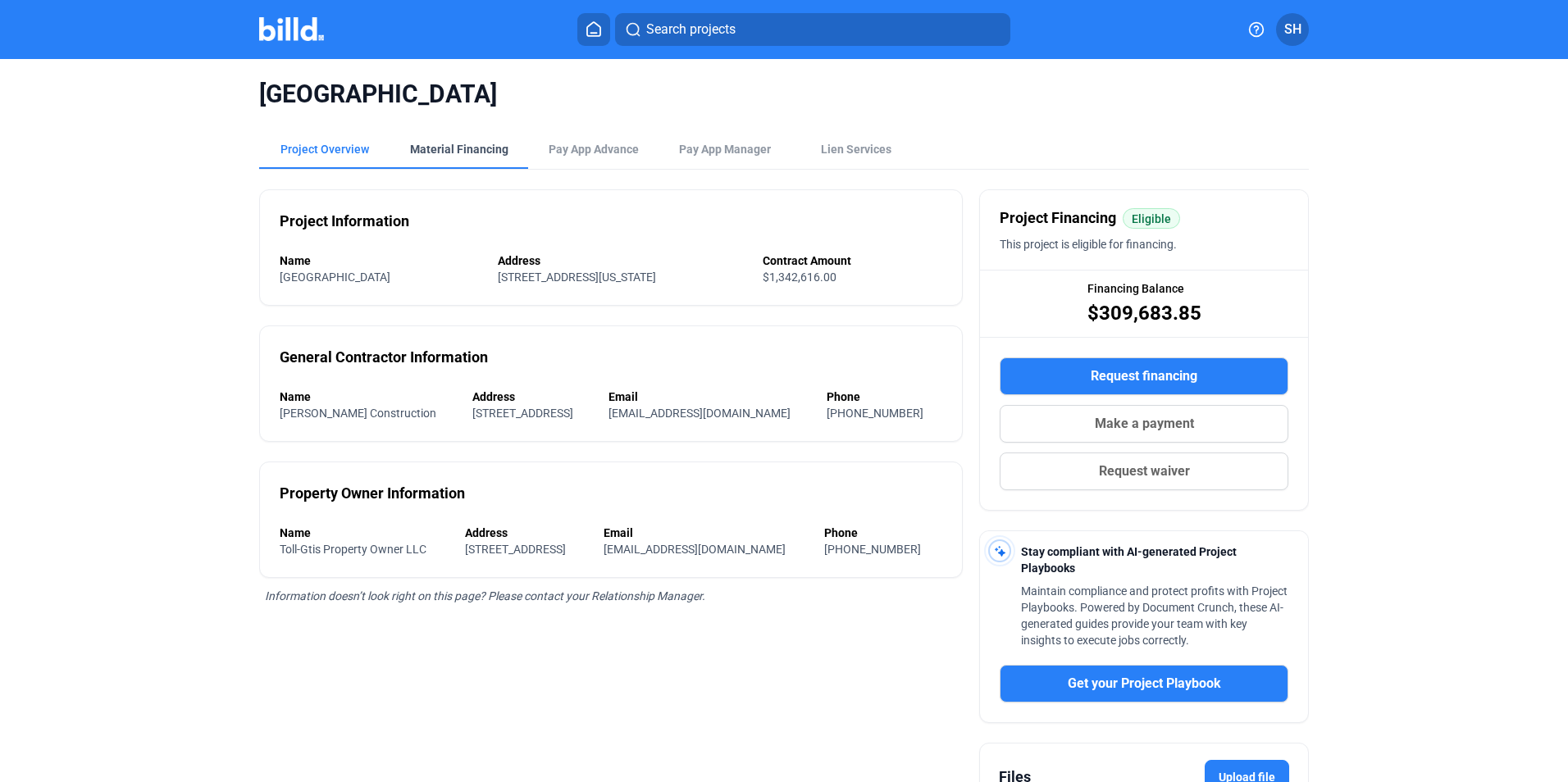
click at [473, 145] on div "Material Financing" at bounding box center [459, 149] width 99 height 16
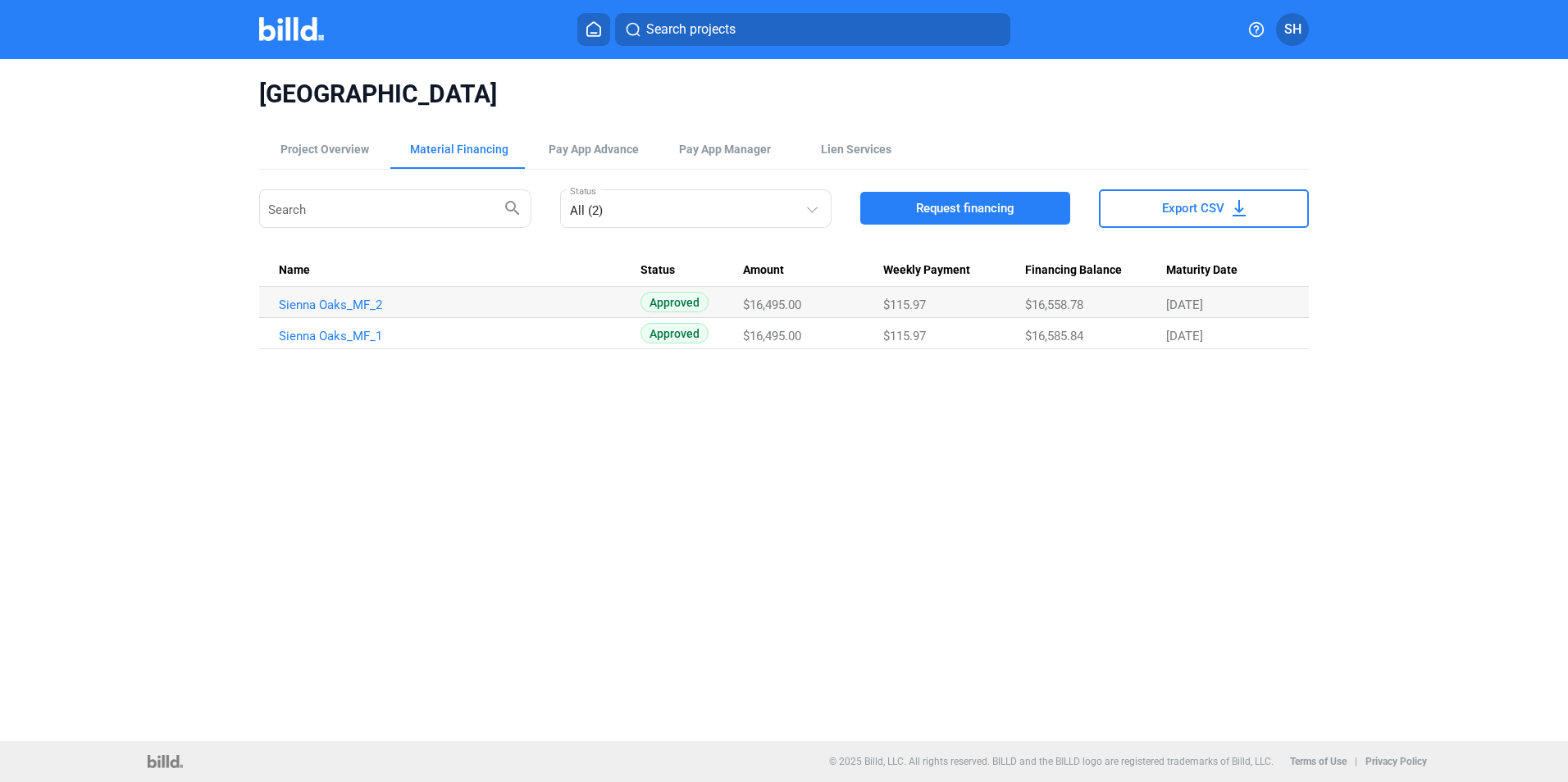
click at [957, 205] on span "Request financing" at bounding box center [965, 208] width 99 height 16
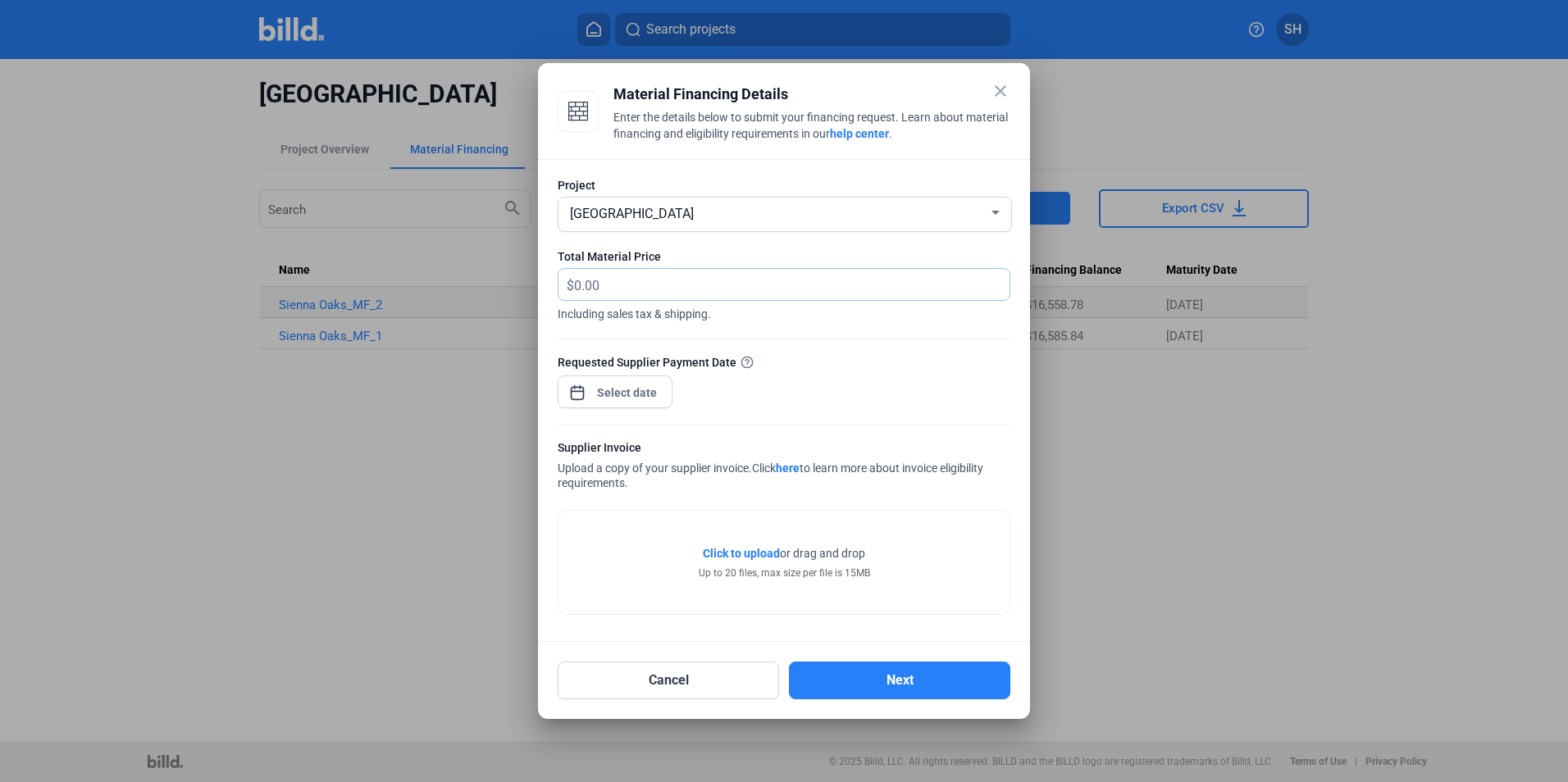
click at [946, 288] on input "text" at bounding box center [792, 285] width 435 height 32
type input "129,918.59"
click at [607, 389] on div "close Material Financing Details Enter the details below to submit your financi…" at bounding box center [784, 391] width 1568 height 782
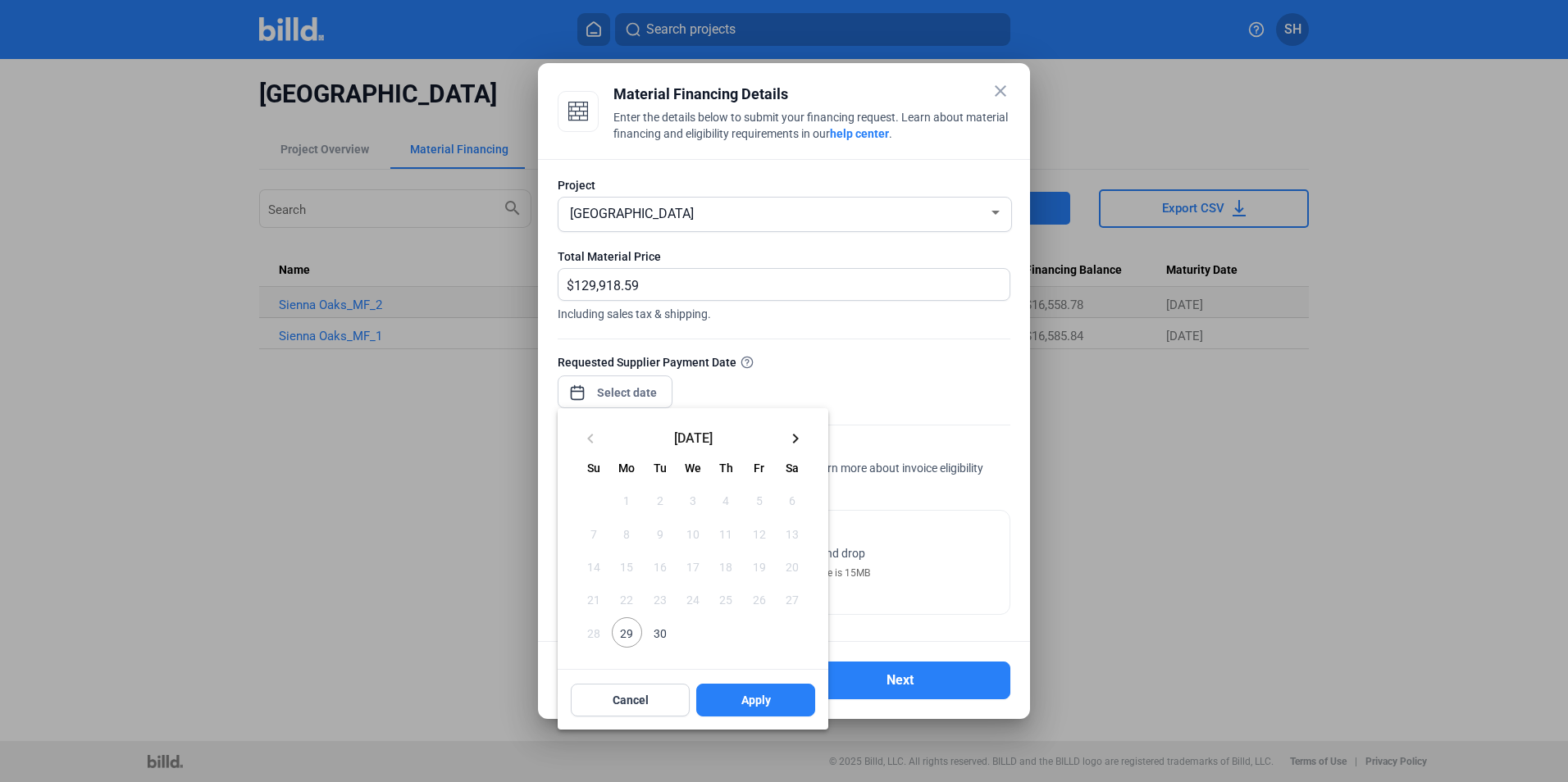
click at [620, 634] on span "29" at bounding box center [626, 631] width 29 height 29
click at [733, 698] on button "Apply" at bounding box center [756, 699] width 119 height 33
type input "[DATE]"
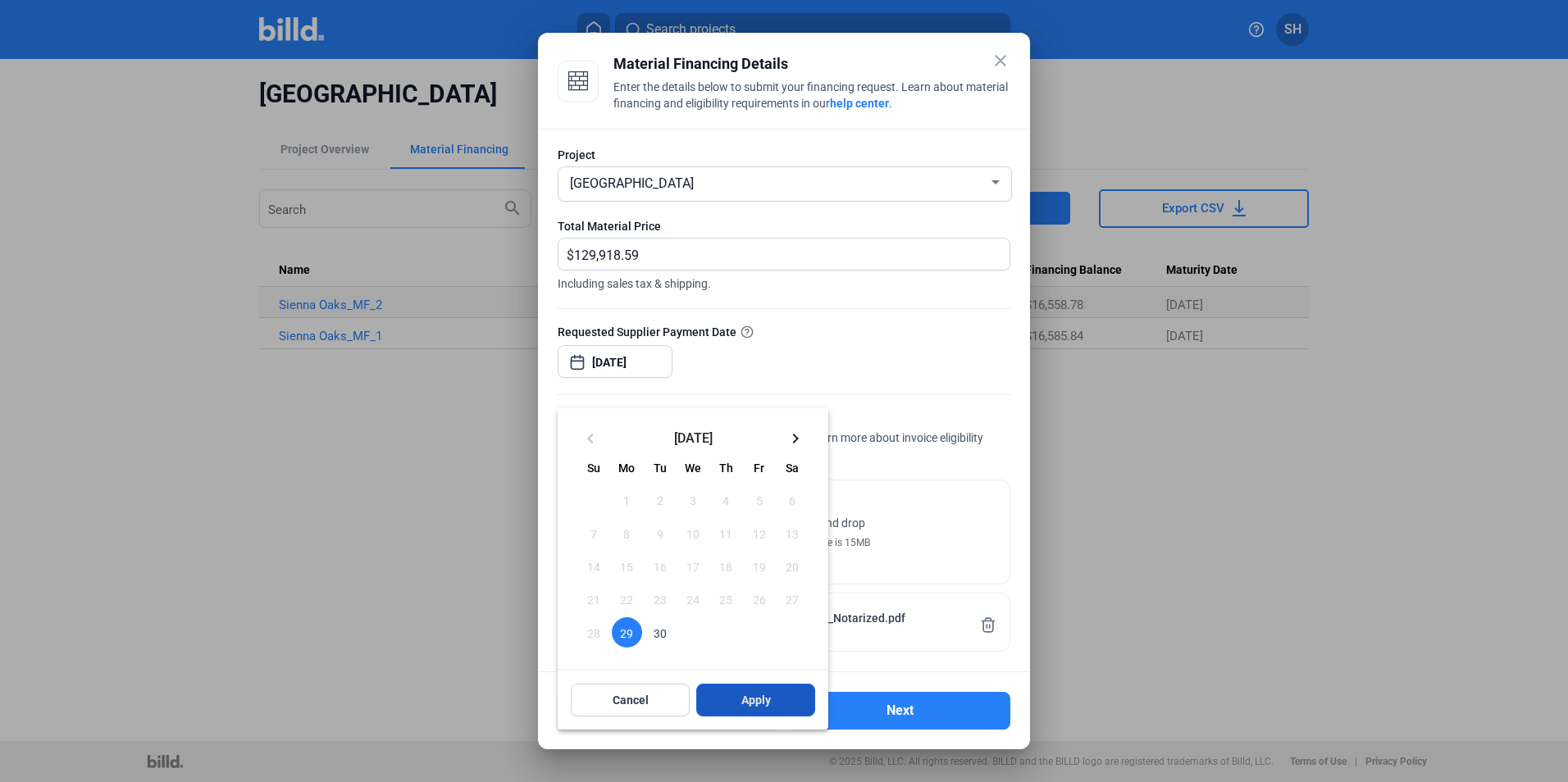
click at [777, 691] on button "Apply" at bounding box center [756, 699] width 119 height 33
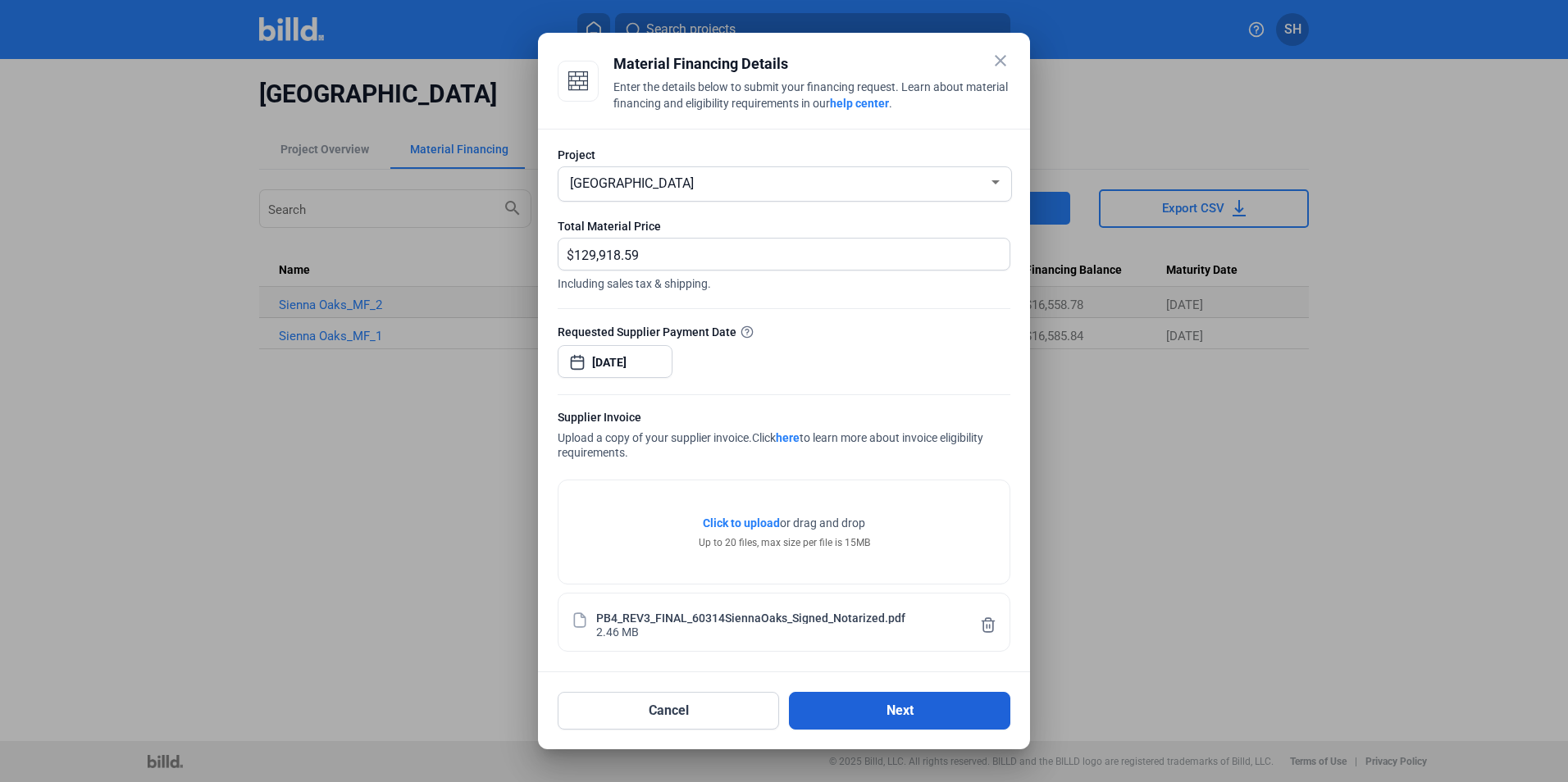
click at [905, 717] on button "Next" at bounding box center [899, 711] width 221 height 37
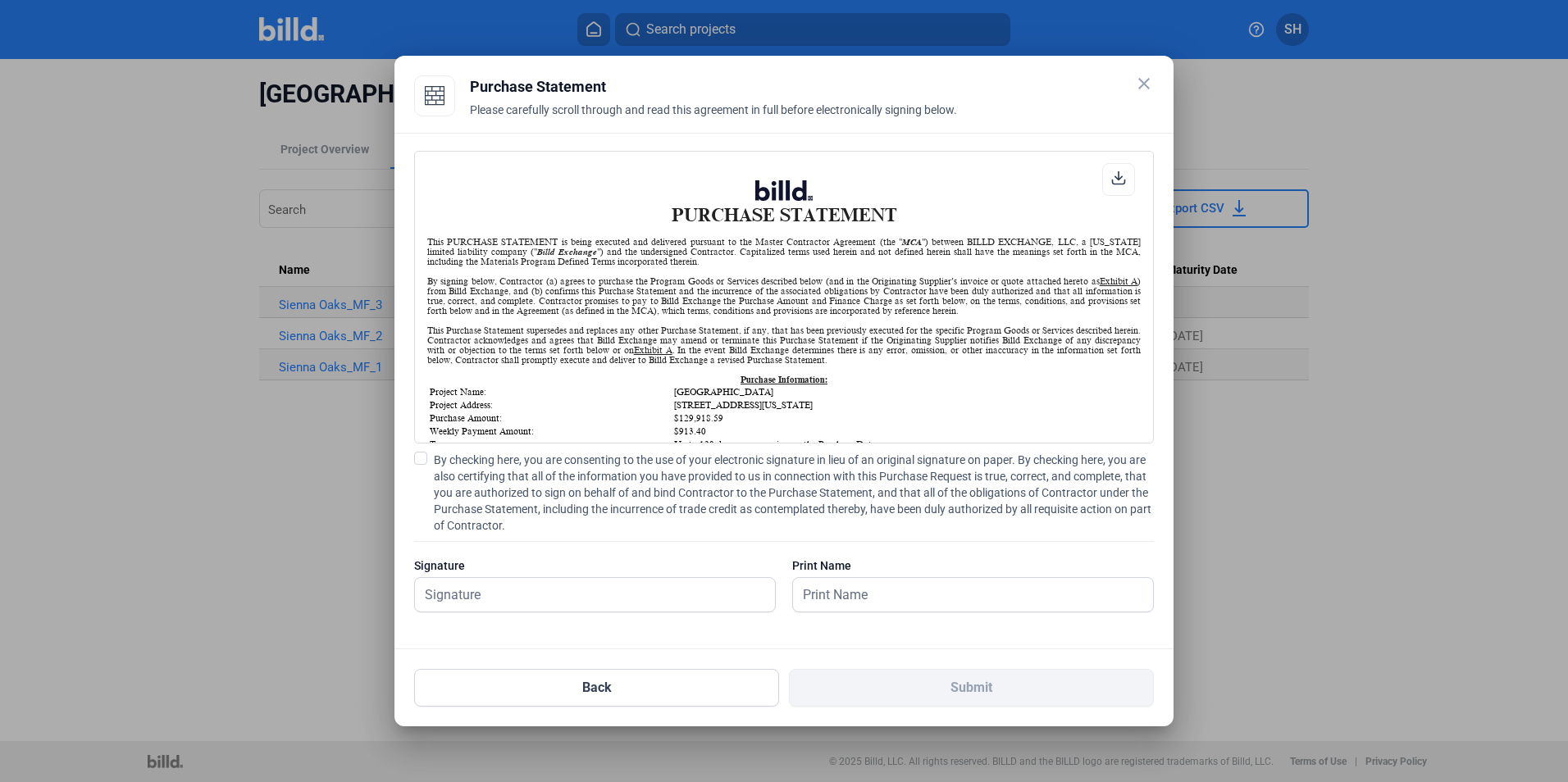
scroll to position [1, 0]
click at [534, 604] on input "text" at bounding box center [585, 595] width 342 height 34
type input "Sherry S. Benge-Hammond"
type input "sienna oaks"
type input "Sherry S. Benge-Hammond"
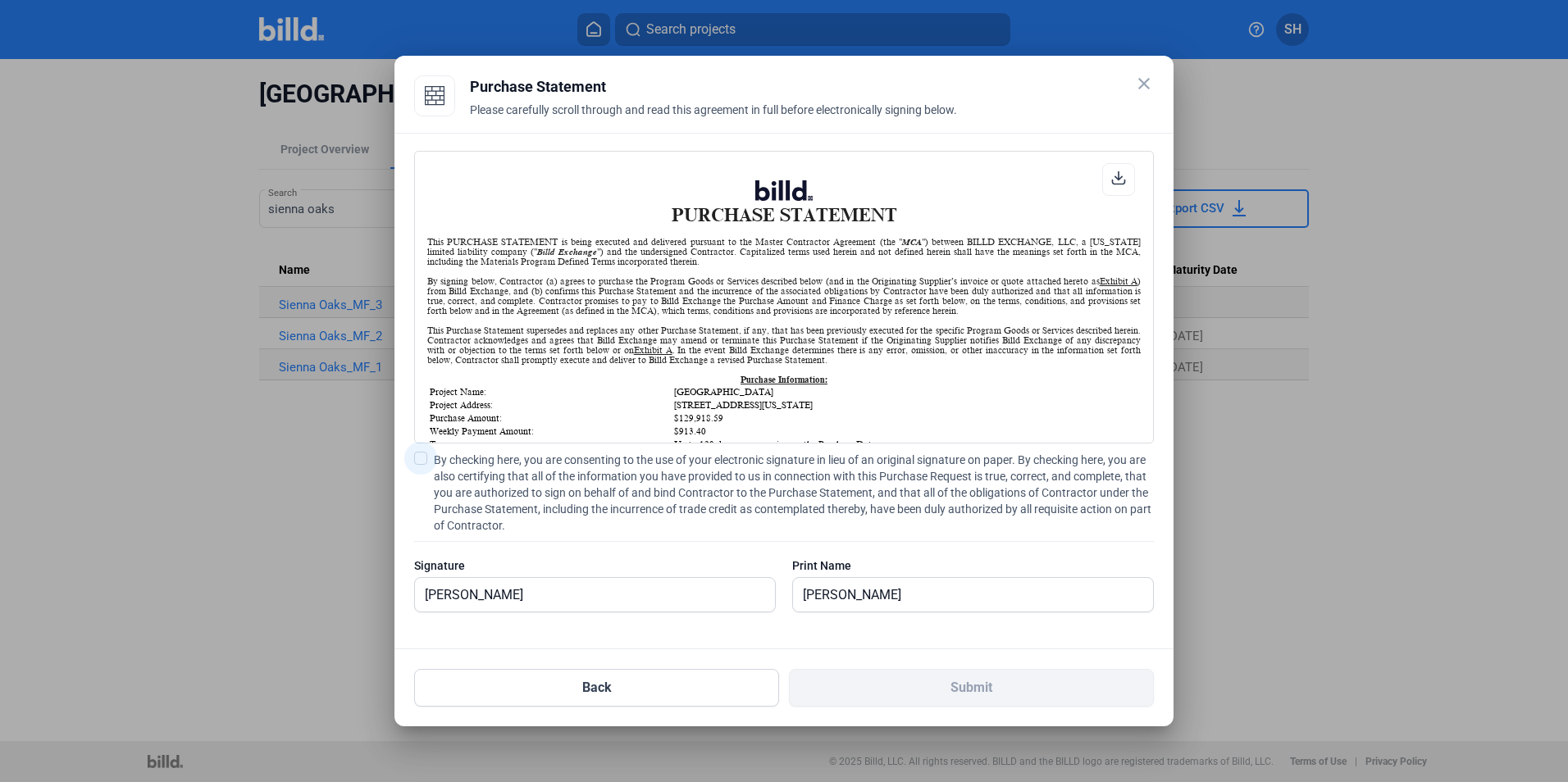
click at [418, 453] on span at bounding box center [420, 458] width 13 height 13
click at [0, 0] on input "By checking here, you are consenting to the use of your electronic signature in…" at bounding box center [0, 0] width 0 height 0
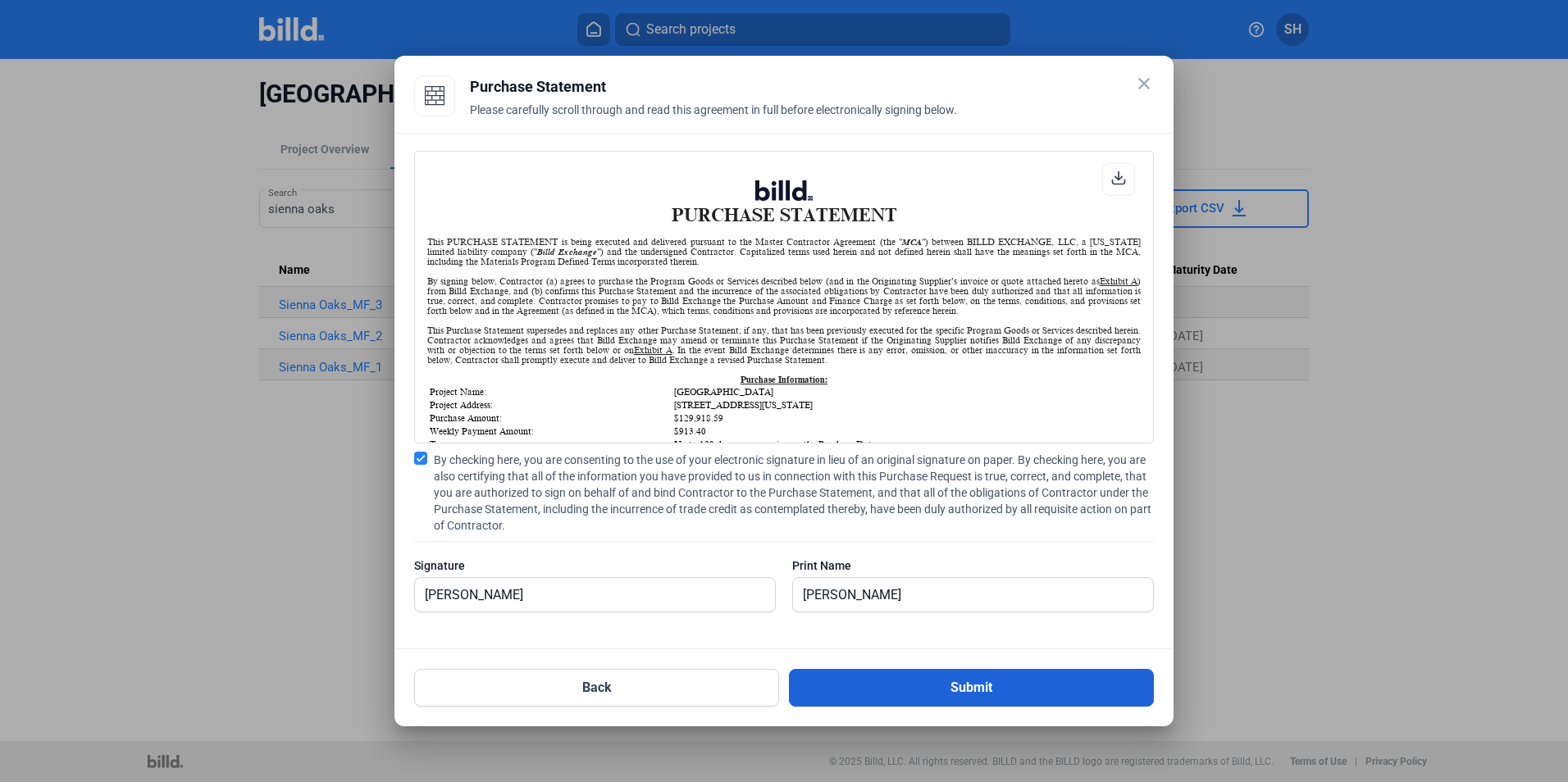
click at [855, 695] on button "Submit" at bounding box center [971, 688] width 365 height 37
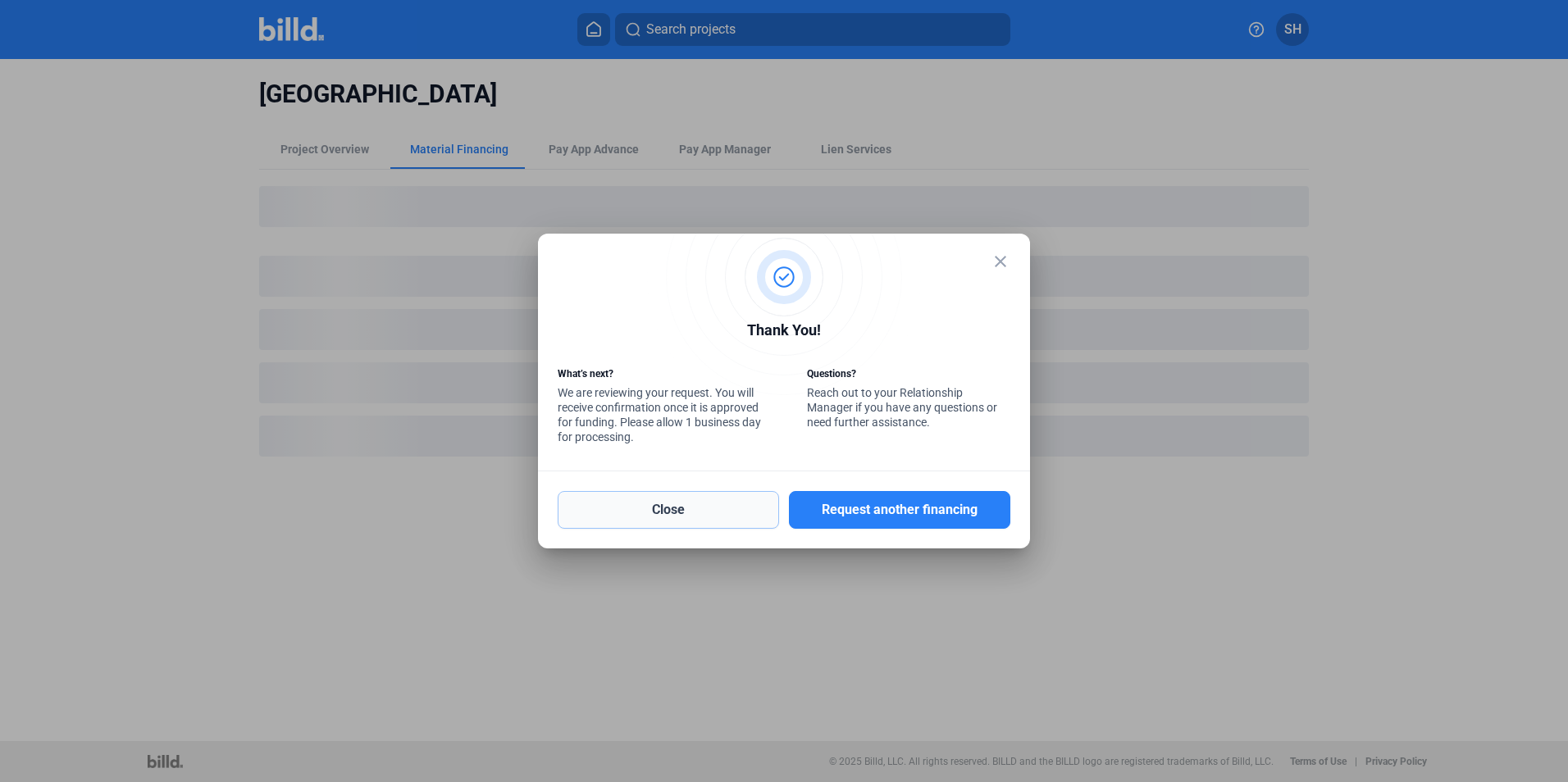
click at [693, 509] on button "Close" at bounding box center [668, 509] width 221 height 37
